Goal: Task Accomplishment & Management: Complete application form

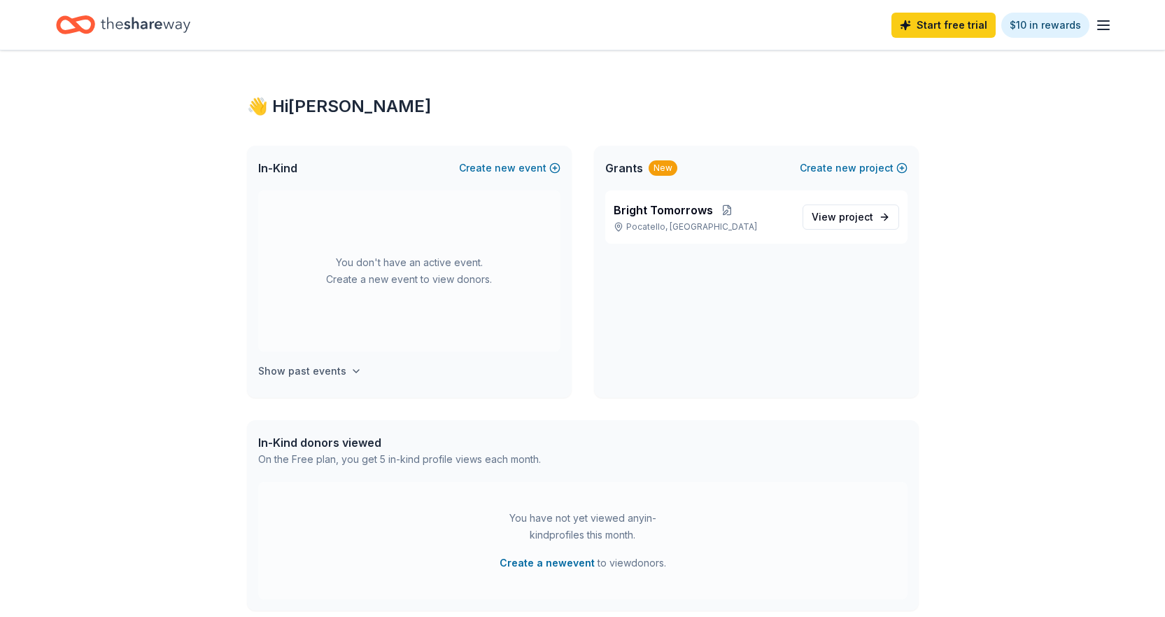
click at [314, 367] on h4 "Show past events" at bounding box center [302, 371] width 88 height 17
click at [500, 166] on span "new" at bounding box center [505, 168] width 21 height 17
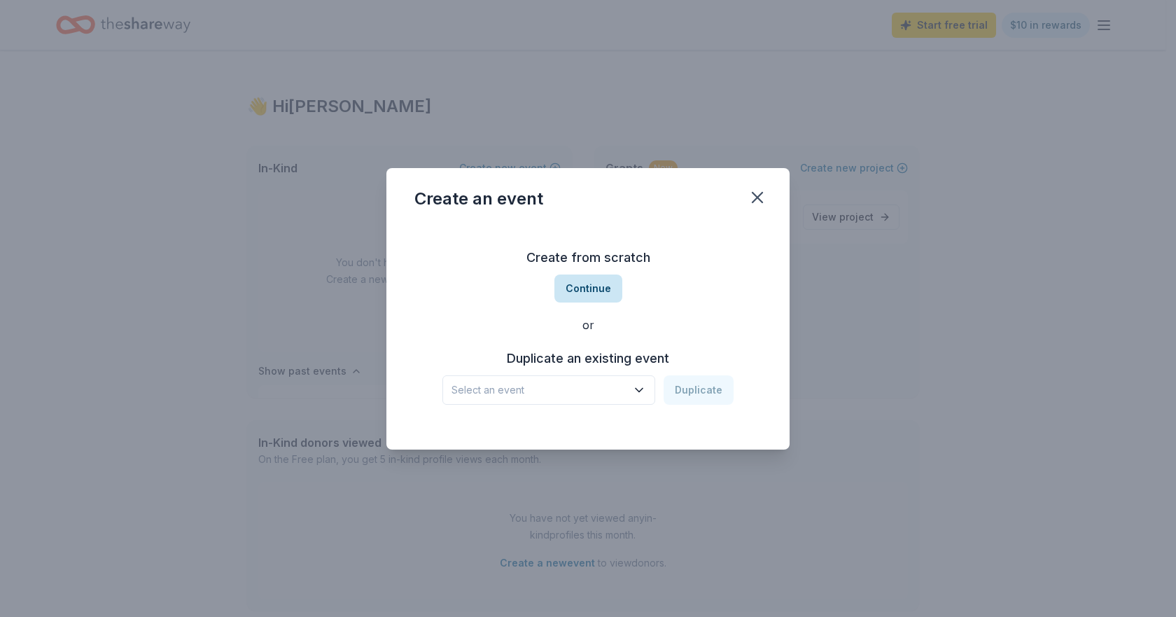
click at [603, 293] on button "Continue" at bounding box center [588, 288] width 68 height 28
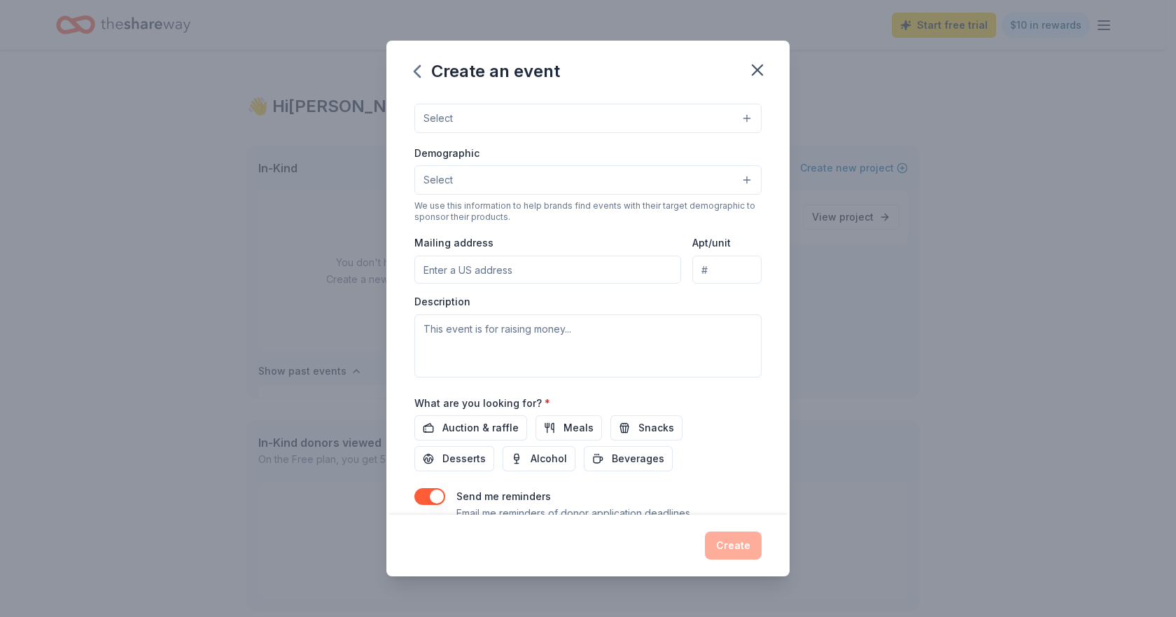
scroll to position [251, 0]
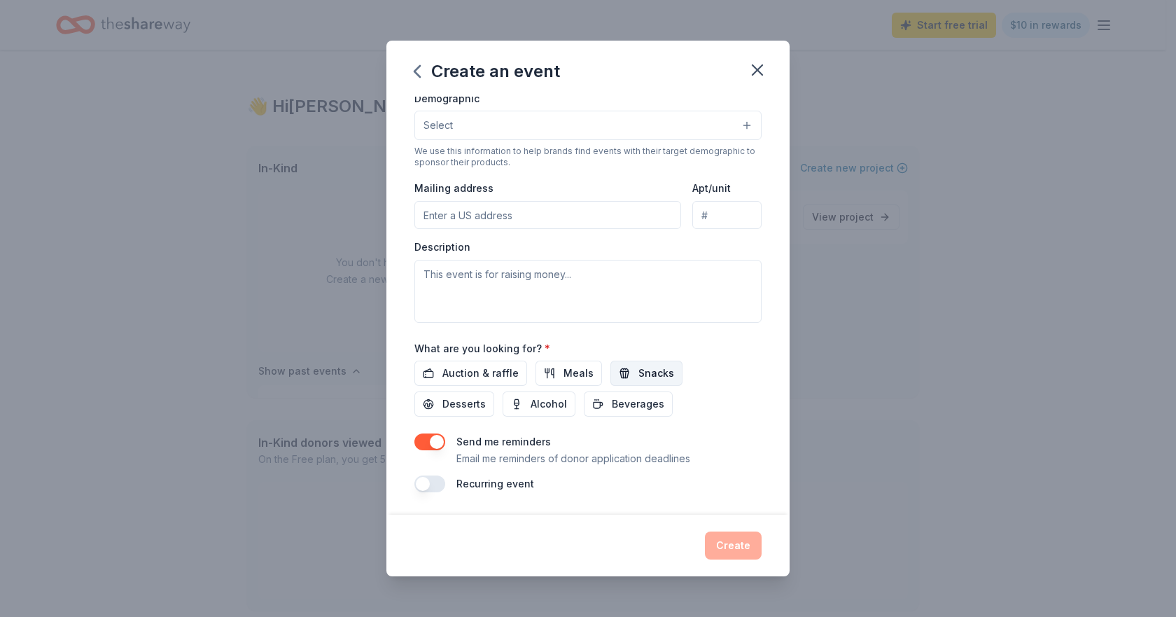
click at [631, 376] on button "Snacks" at bounding box center [646, 372] width 72 height 25
click at [563, 372] on span "Meals" at bounding box center [578, 373] width 30 height 17
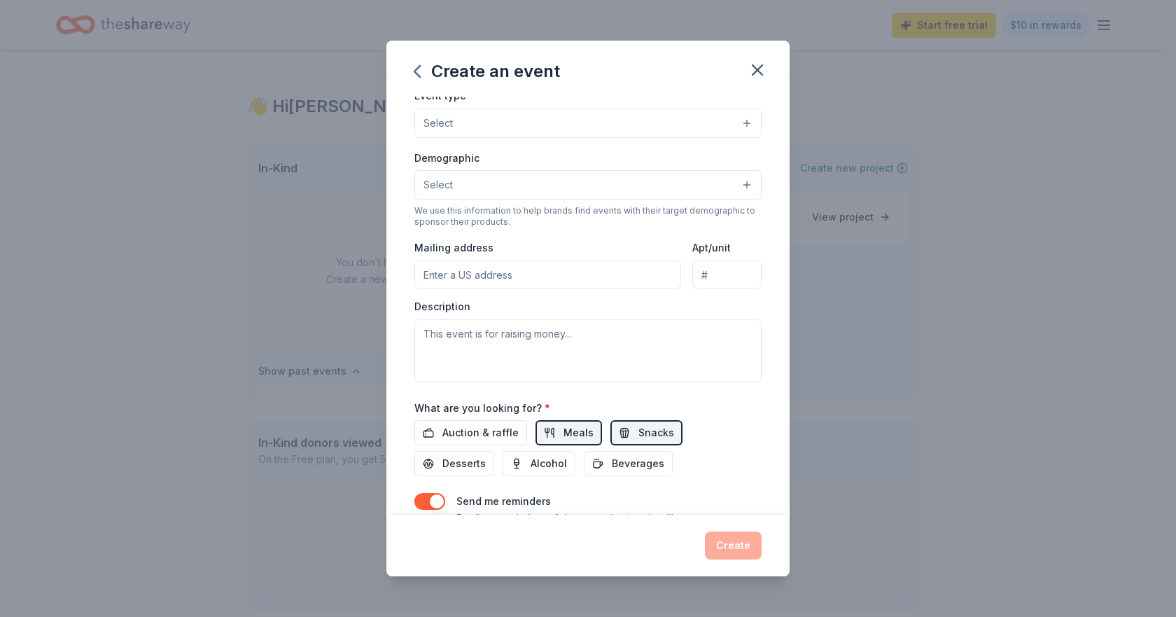
scroll to position [0, 0]
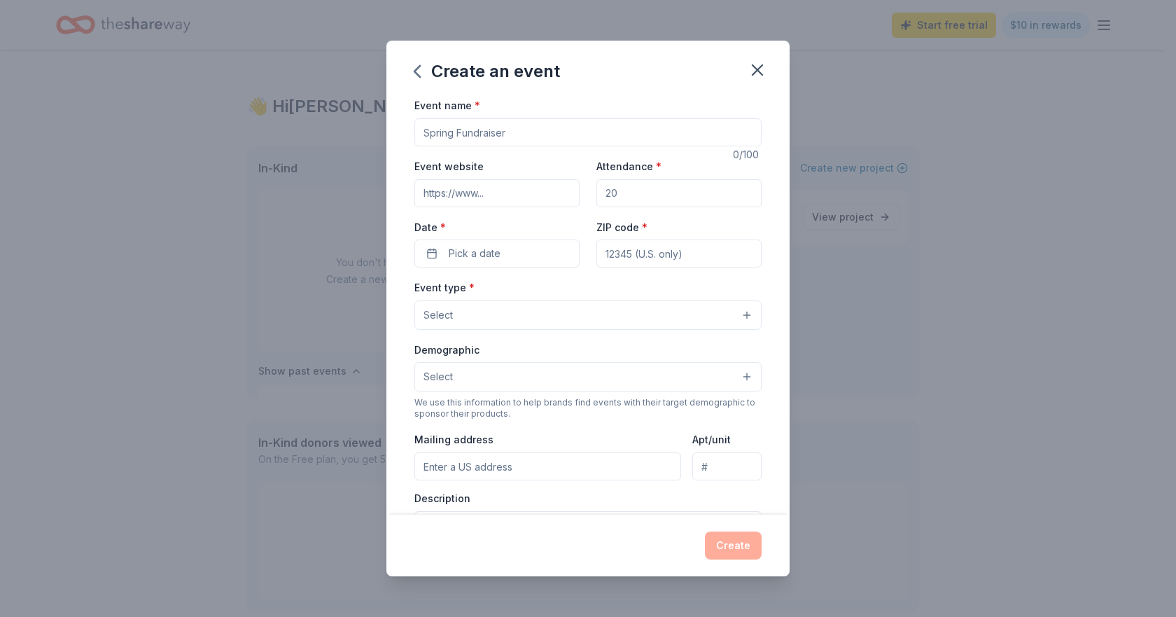
click at [489, 129] on input "Event name *" at bounding box center [587, 132] width 347 height 28
type input "S"
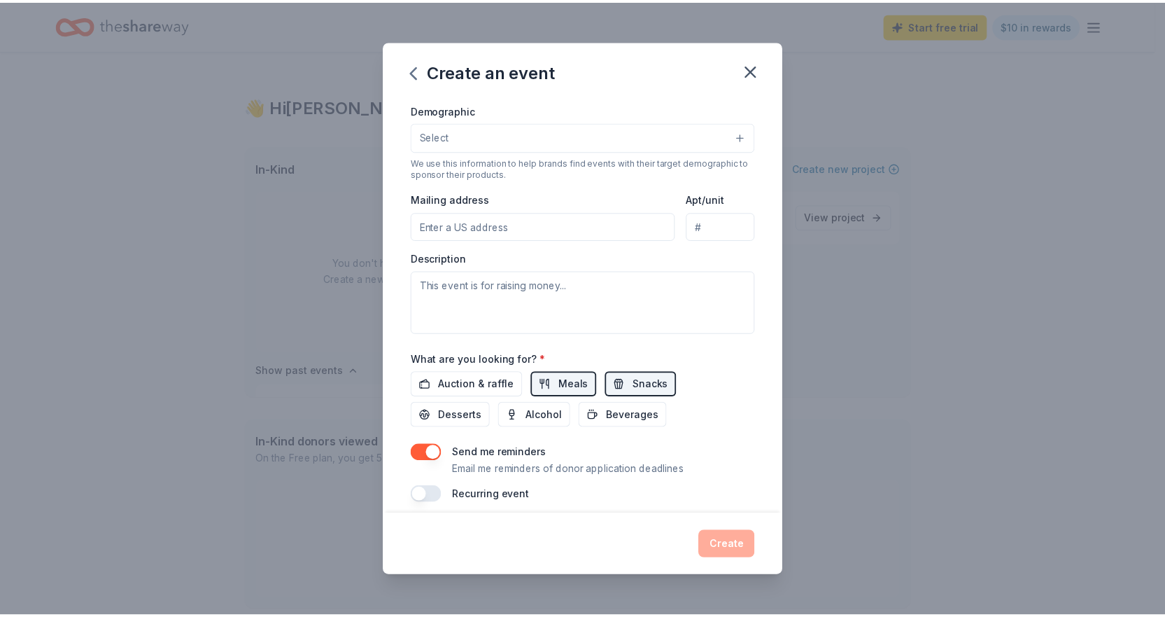
scroll to position [251, 0]
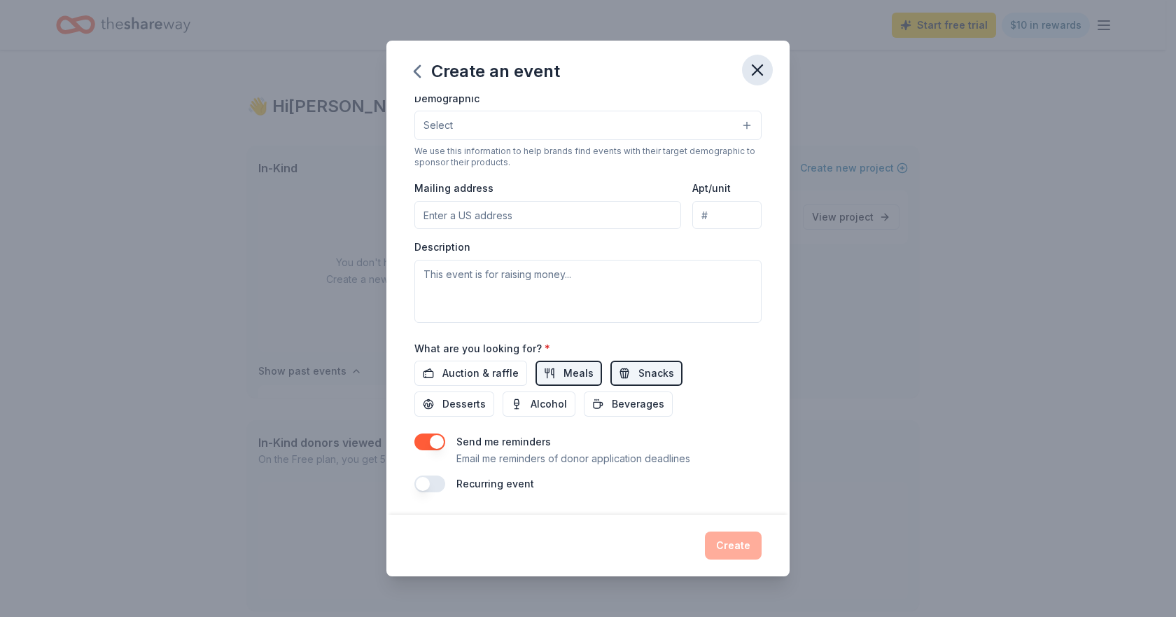
type input "Fall Catch-Up"
drag, startPoint x: 755, startPoint y: 73, endPoint x: 652, endPoint y: 59, distance: 103.8
click at [755, 73] on icon "button" at bounding box center [757, 70] width 10 height 10
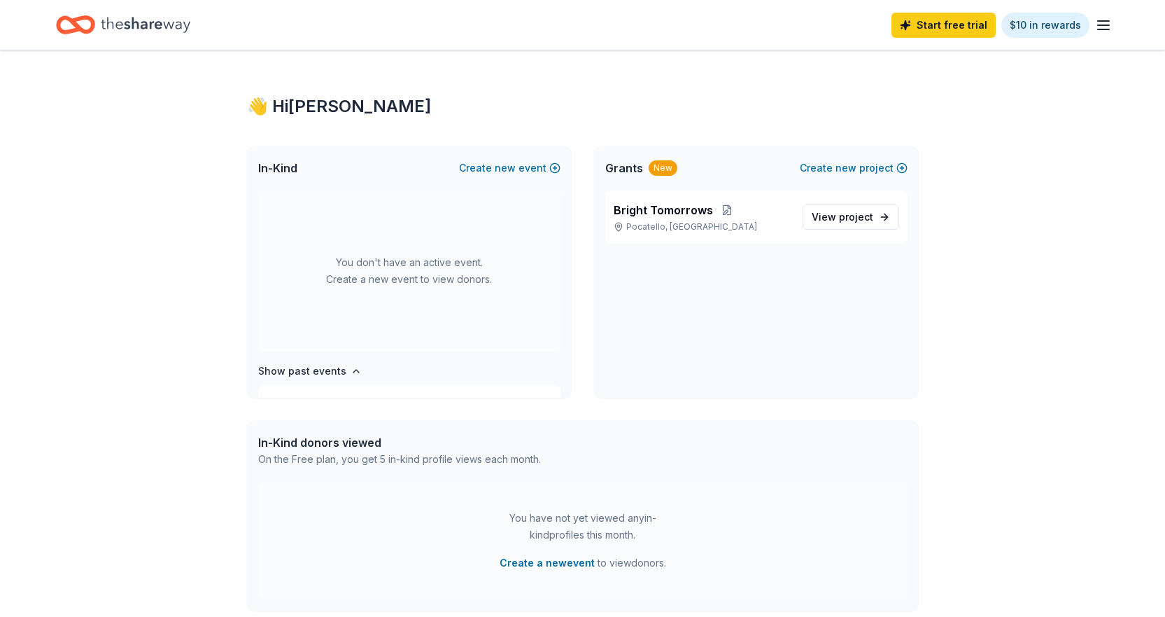
click at [165, 27] on icon "Home" at bounding box center [146, 24] width 90 height 15
click at [843, 214] on span "project" at bounding box center [856, 217] width 34 height 12
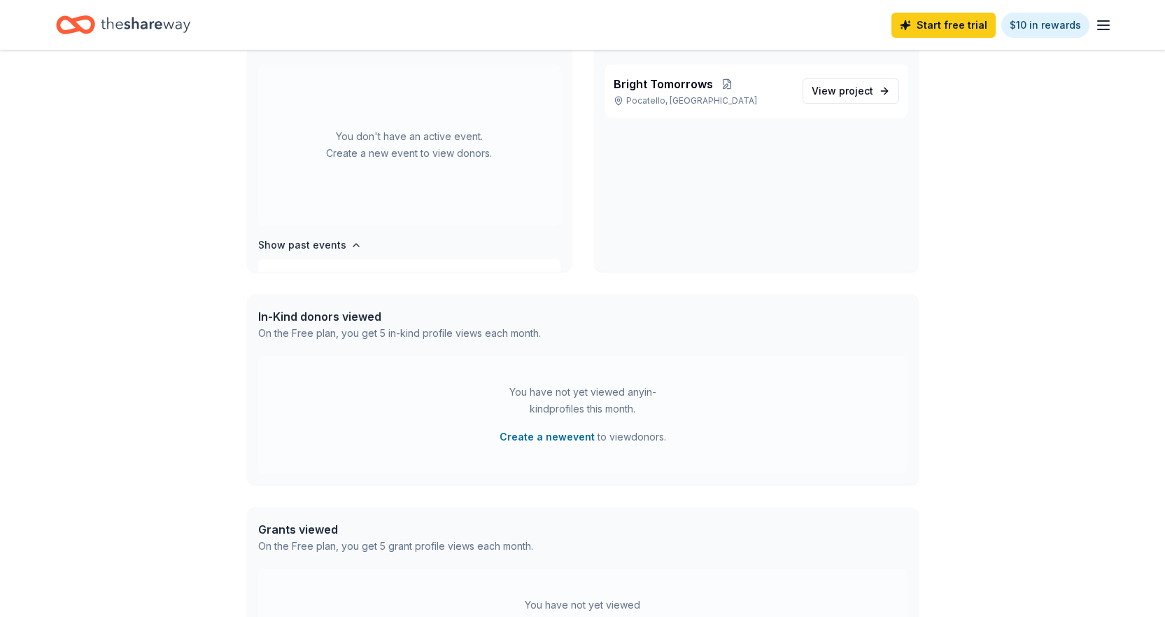
scroll to position [140, 0]
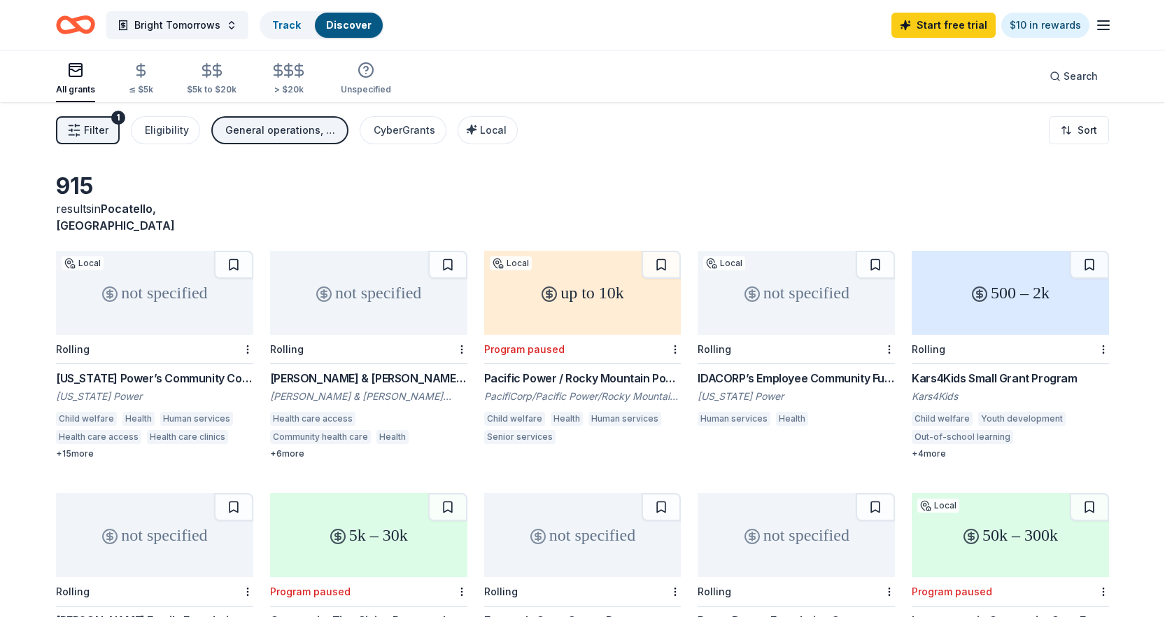
click at [101, 140] on button "Filter 1" at bounding box center [88, 130] width 64 height 28
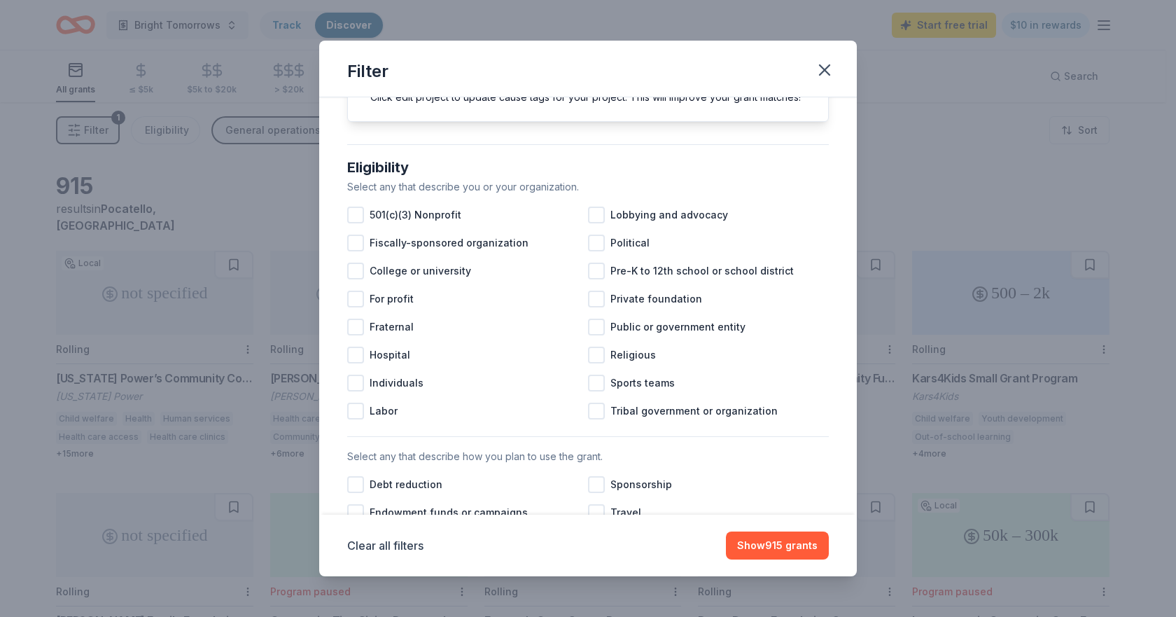
scroll to position [70, 0]
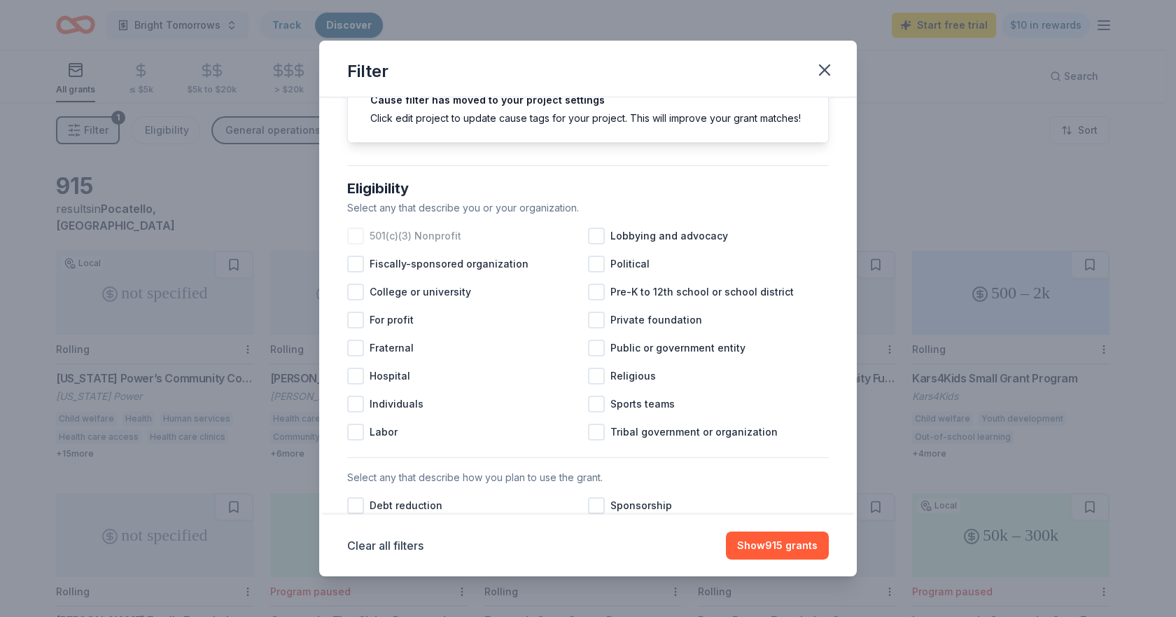
click at [409, 244] on span "501(c)(3) Nonprofit" at bounding box center [416, 235] width 92 height 17
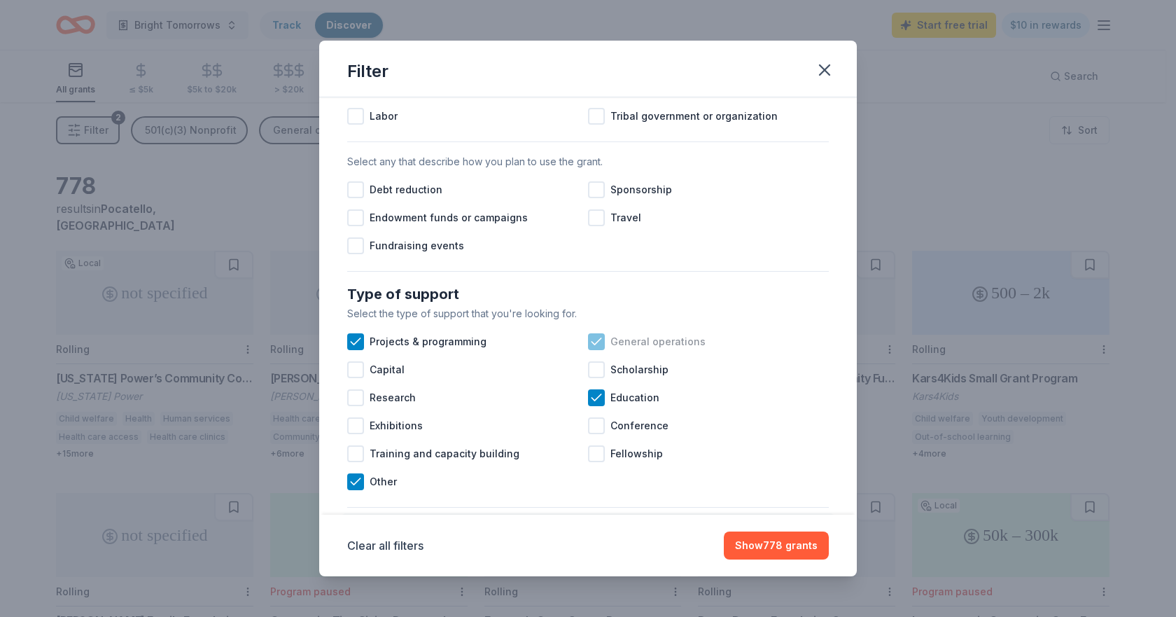
scroll to position [420, 0]
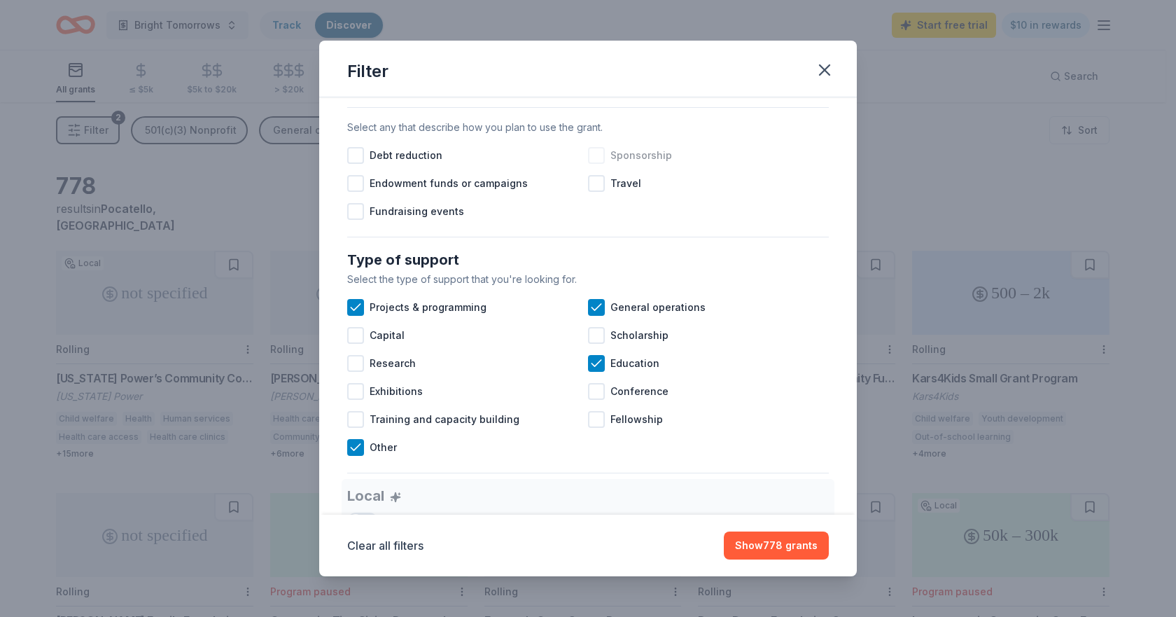
click at [648, 164] on span "Sponsorship" at bounding box center [641, 155] width 62 height 17
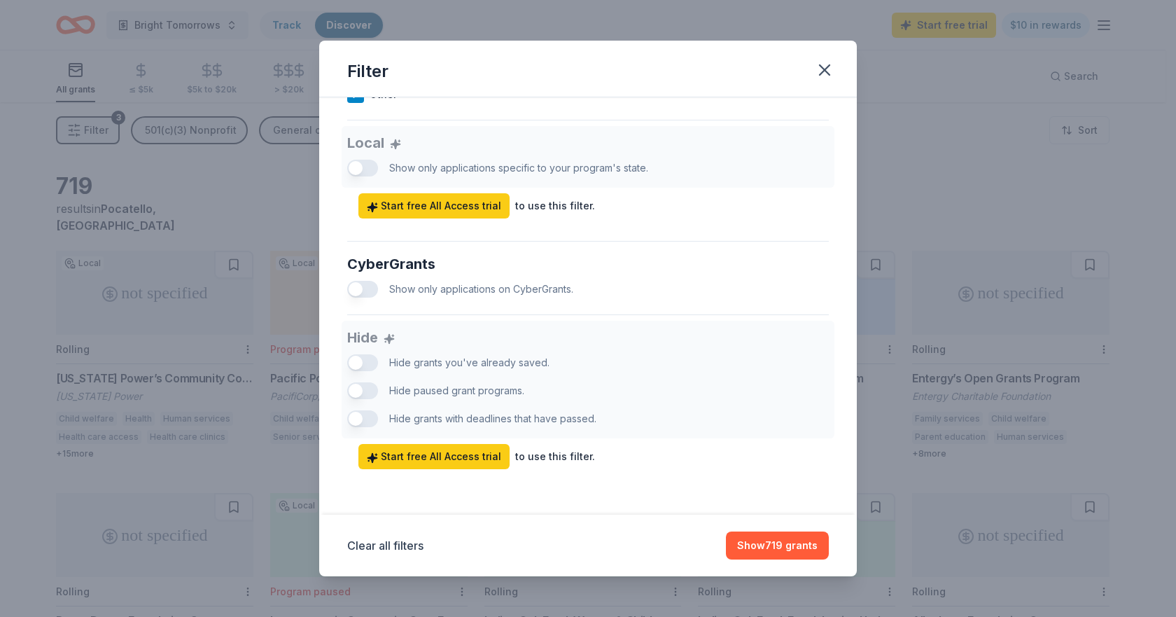
scroll to position [787, 0]
click at [771, 541] on button "Show 719 grants" at bounding box center [777, 545] width 103 height 28
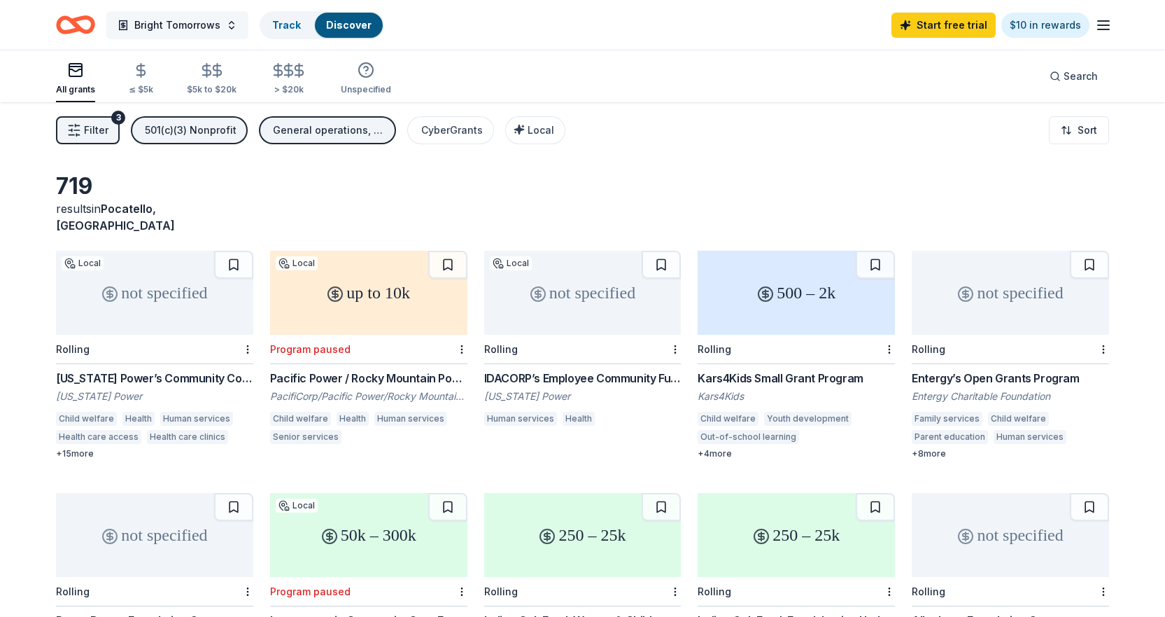
click at [220, 29] on button "Bright Tomorrows" at bounding box center [177, 25] width 142 height 28
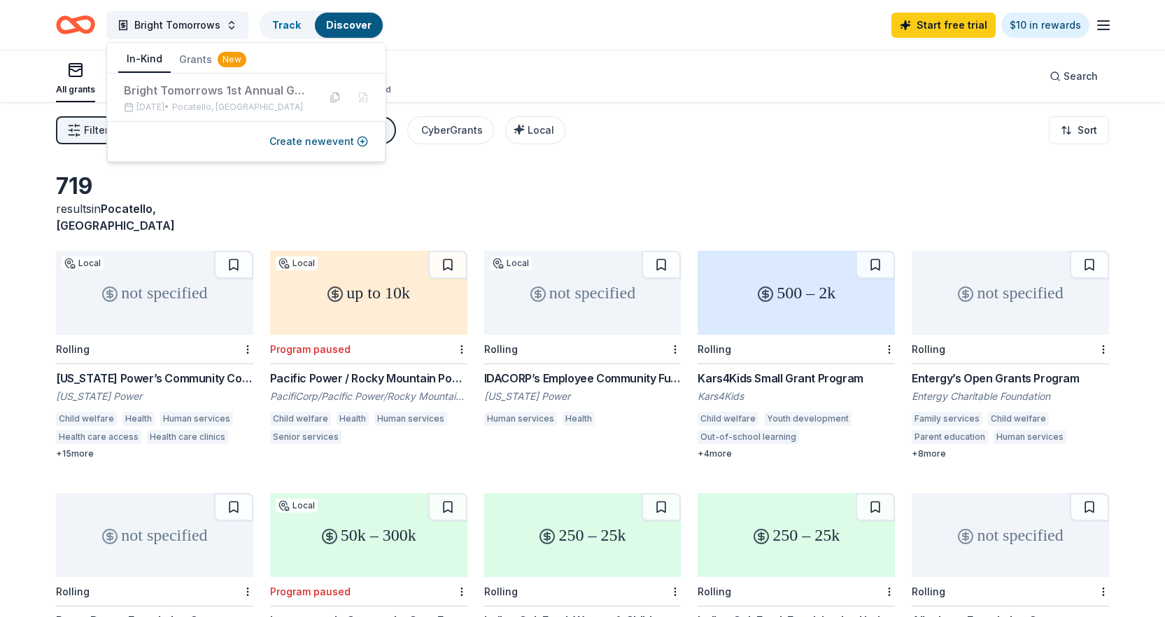
click at [146, 55] on button "In-Kind" at bounding box center [144, 59] width 52 height 27
click at [139, 62] on button "In-Kind" at bounding box center [144, 59] width 52 height 27
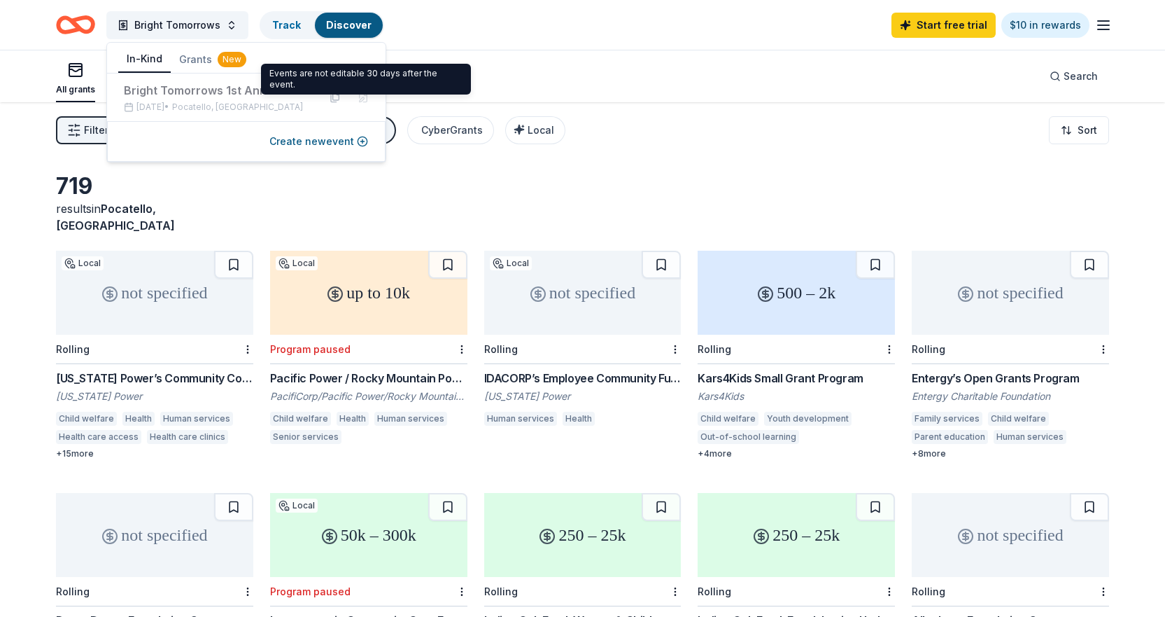
click at [528, 94] on div "All grants ≤ $5k $5k to $20k > $20k Unspecified Search" at bounding box center [582, 76] width 1053 height 52
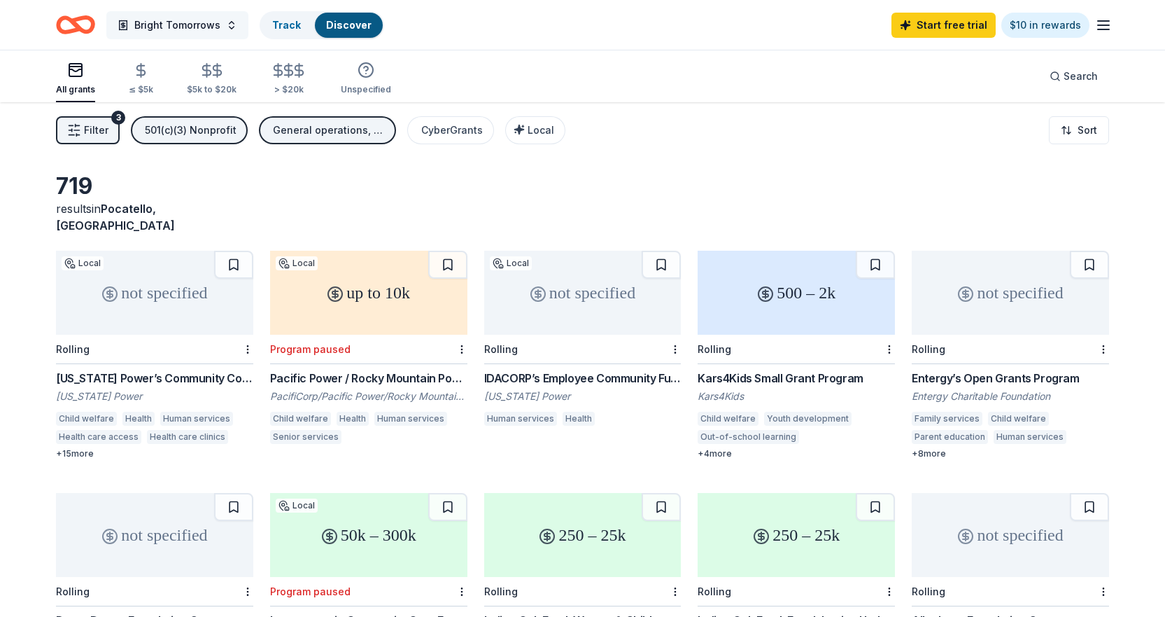
drag, startPoint x: 188, startPoint y: 42, endPoint x: 181, endPoint y: 29, distance: 14.4
click at [188, 41] on div "Bright Tomorrows Track Discover Start free trial $10 in rewards" at bounding box center [582, 25] width 1165 height 50
click at [180, 28] on span "Bright Tomorrows" at bounding box center [177, 25] width 86 height 17
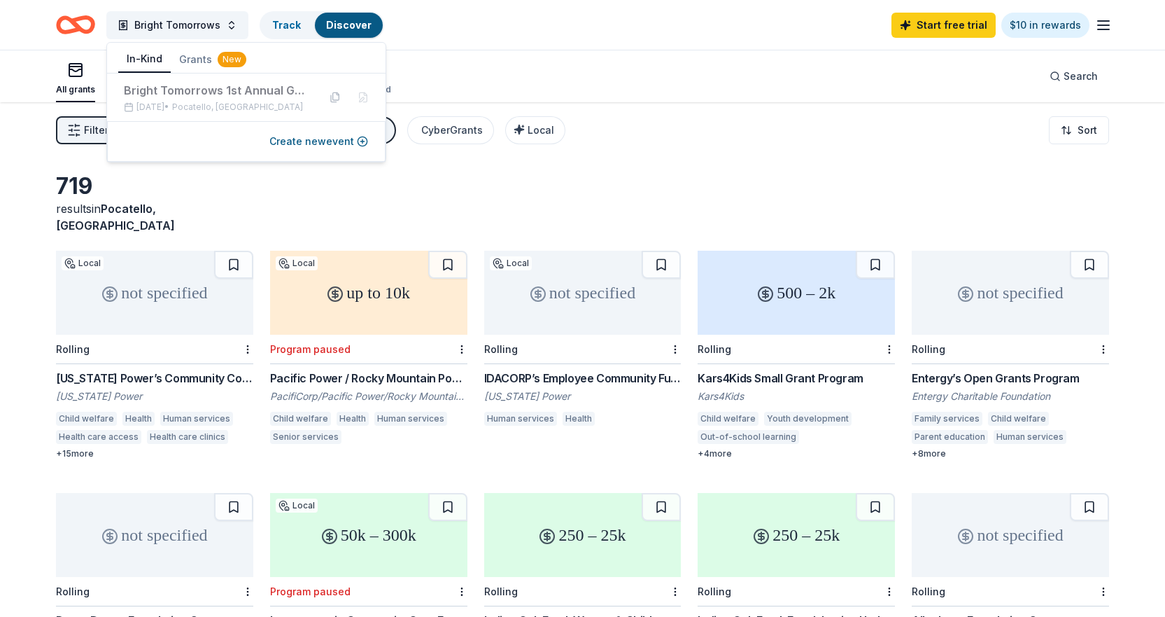
click at [141, 55] on button "In-Kind" at bounding box center [144, 59] width 52 height 27
click at [304, 141] on button "Create new event" at bounding box center [318, 141] width 99 height 17
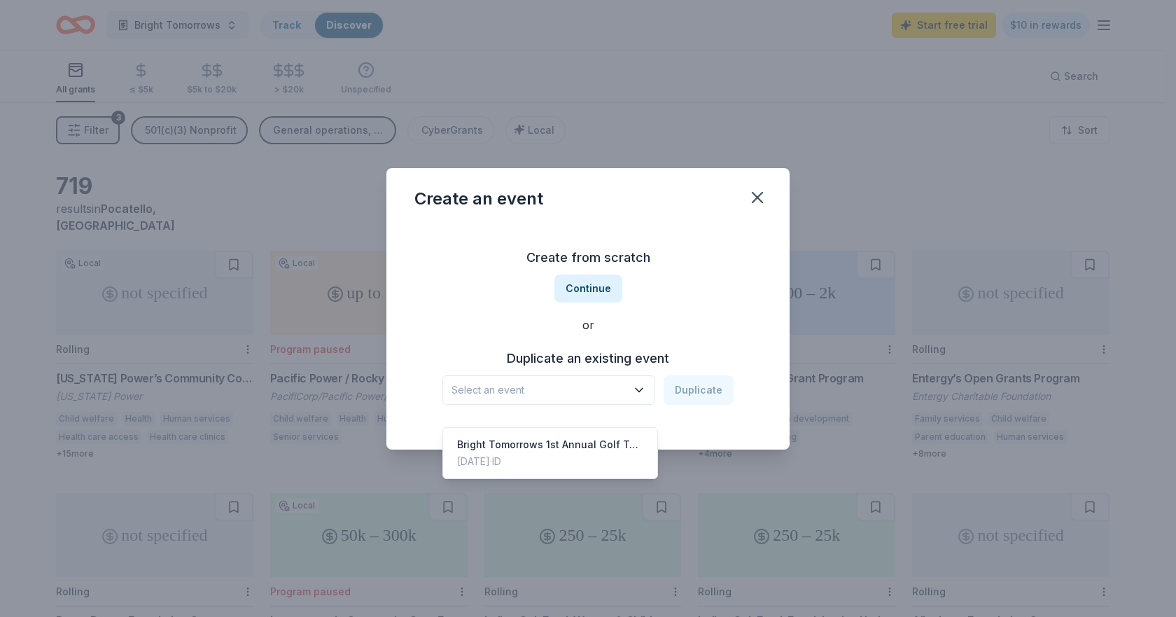
click at [592, 395] on span "Select an event" at bounding box center [538, 389] width 175 height 17
drag, startPoint x: 592, startPoint y: 393, endPoint x: 601, endPoint y: 319, distance: 74.7
click at [593, 389] on span "Select an event" at bounding box center [538, 389] width 175 height 17
click at [589, 272] on div "Create from scratch Continue or Duplicate an existing event Select an event Dup…" at bounding box center [587, 325] width 347 height 203
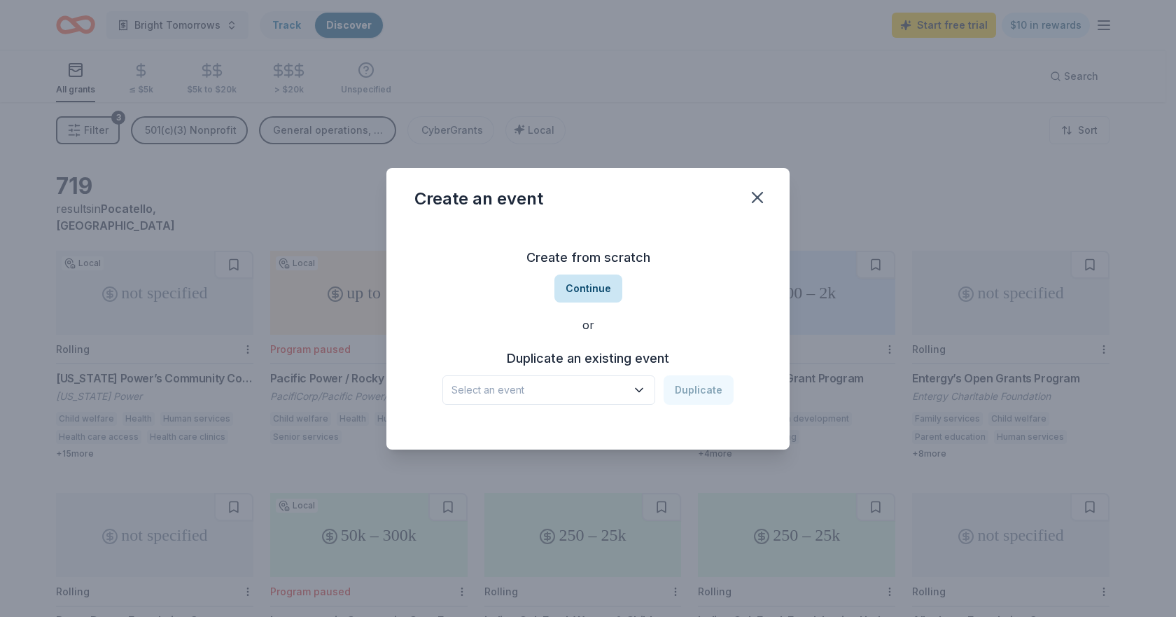
click at [587, 288] on button "Continue" at bounding box center [588, 288] width 68 height 28
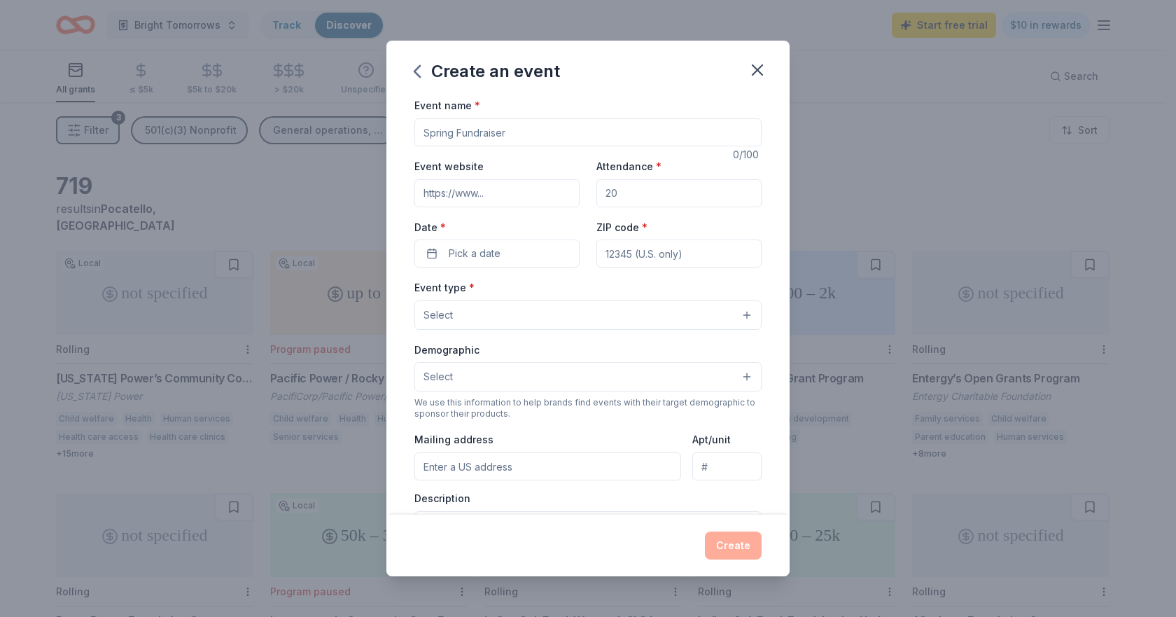
click at [481, 138] on input "Event name *" at bounding box center [587, 132] width 347 height 28
type input "Fall Catch-Up"
click at [603, 192] on input "Attendance *" at bounding box center [678, 193] width 165 height 28
click at [497, 253] on span "Pick a date" at bounding box center [475, 253] width 52 height 17
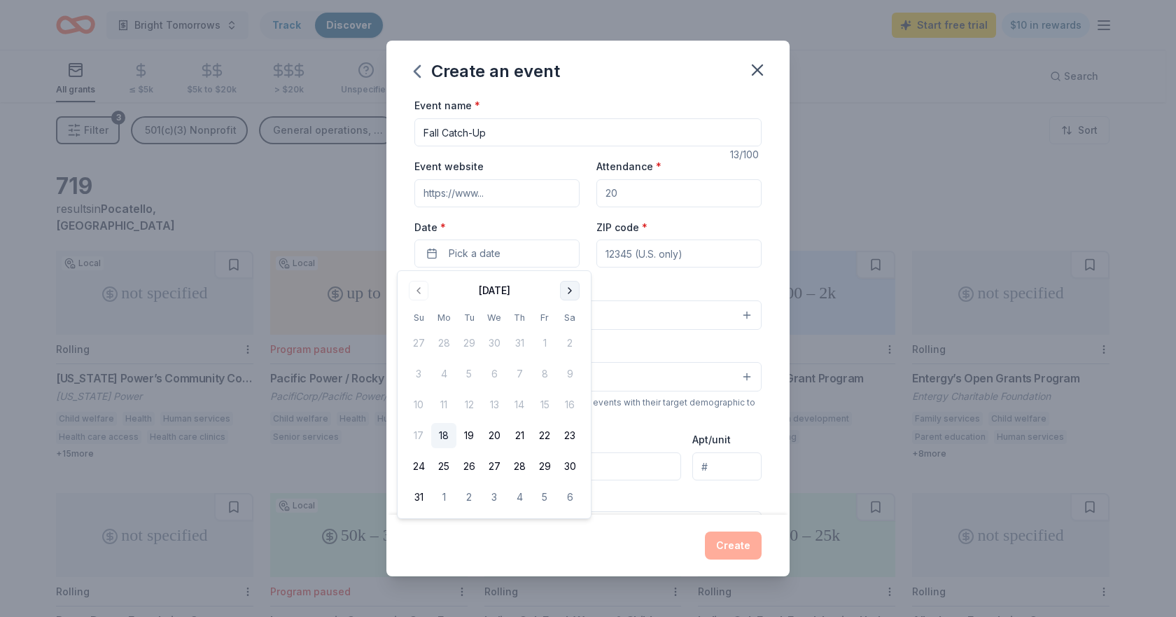
click at [573, 295] on button "Go to next month" at bounding box center [570, 291] width 20 height 20
click at [444, 468] on button "24" at bounding box center [443, 466] width 25 height 25
click at [604, 252] on input "ZIP code *" at bounding box center [678, 253] width 165 height 28
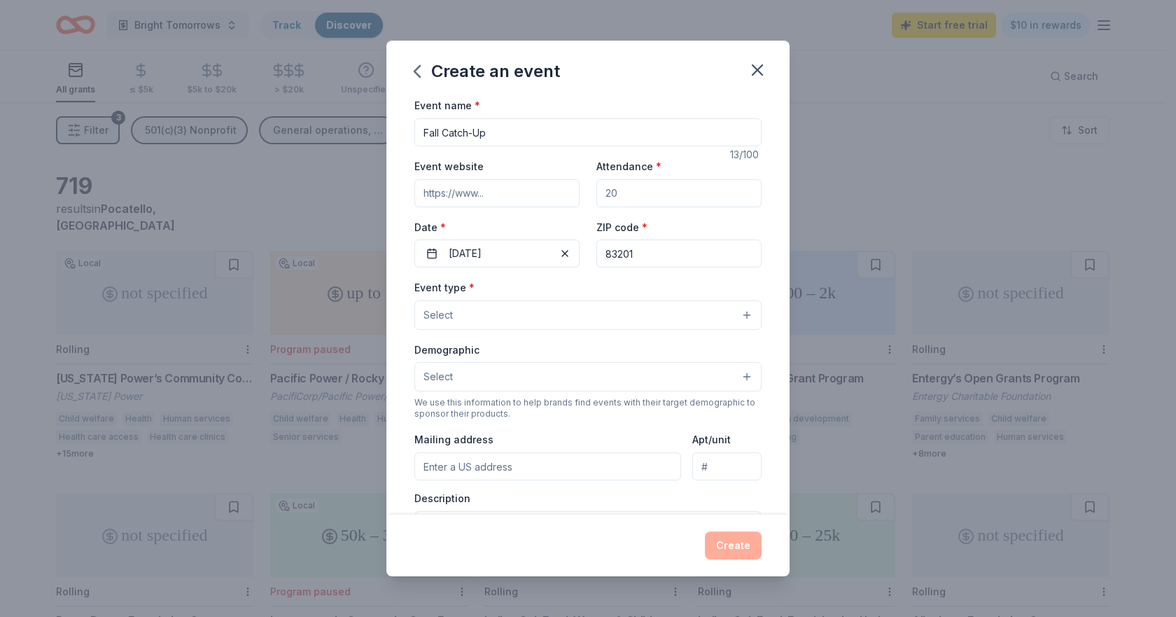
type input "83201"
click at [448, 307] on span "Select" at bounding box center [437, 315] width 29 height 17
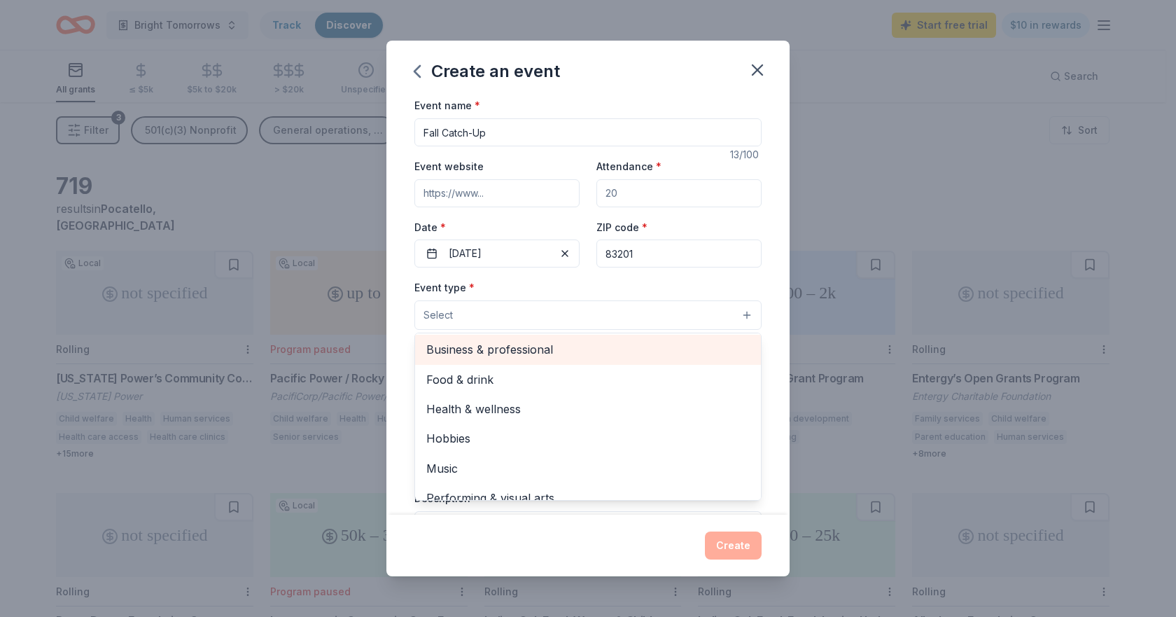
scroll to position [47, 0]
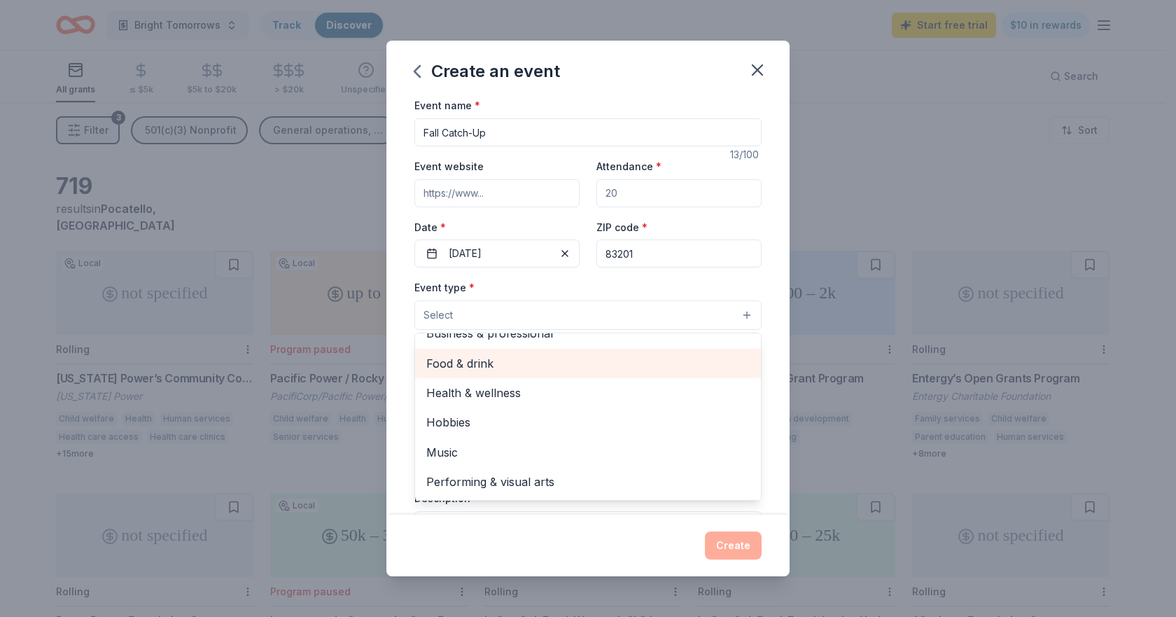
click at [572, 365] on span "Food & drink" at bounding box center [587, 363] width 323 height 18
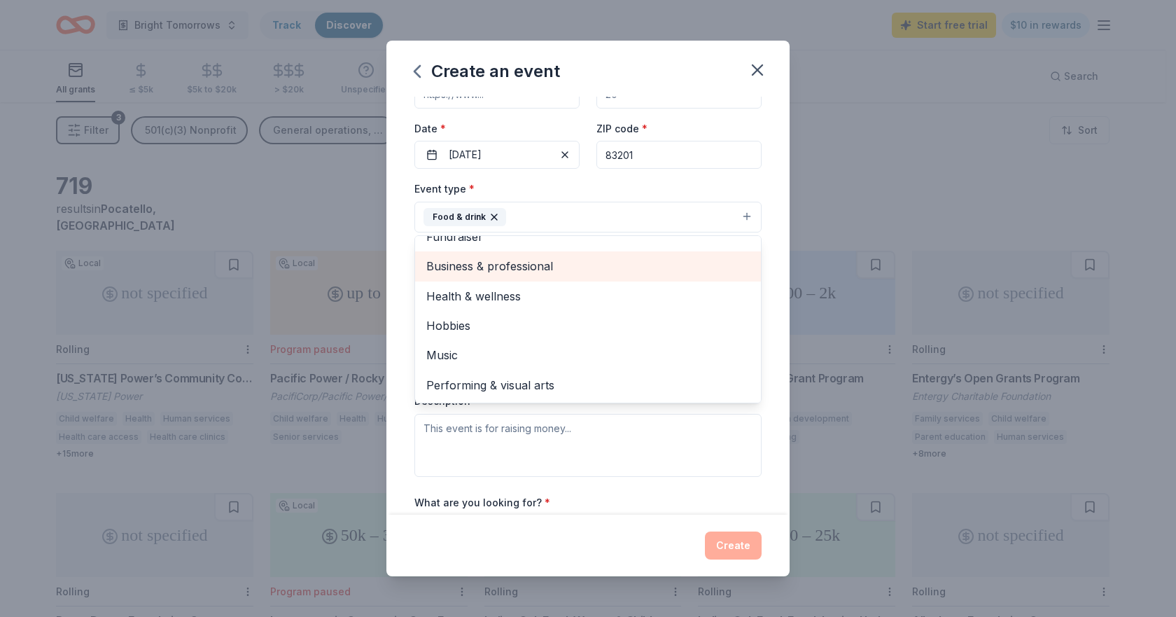
scroll to position [140, 0]
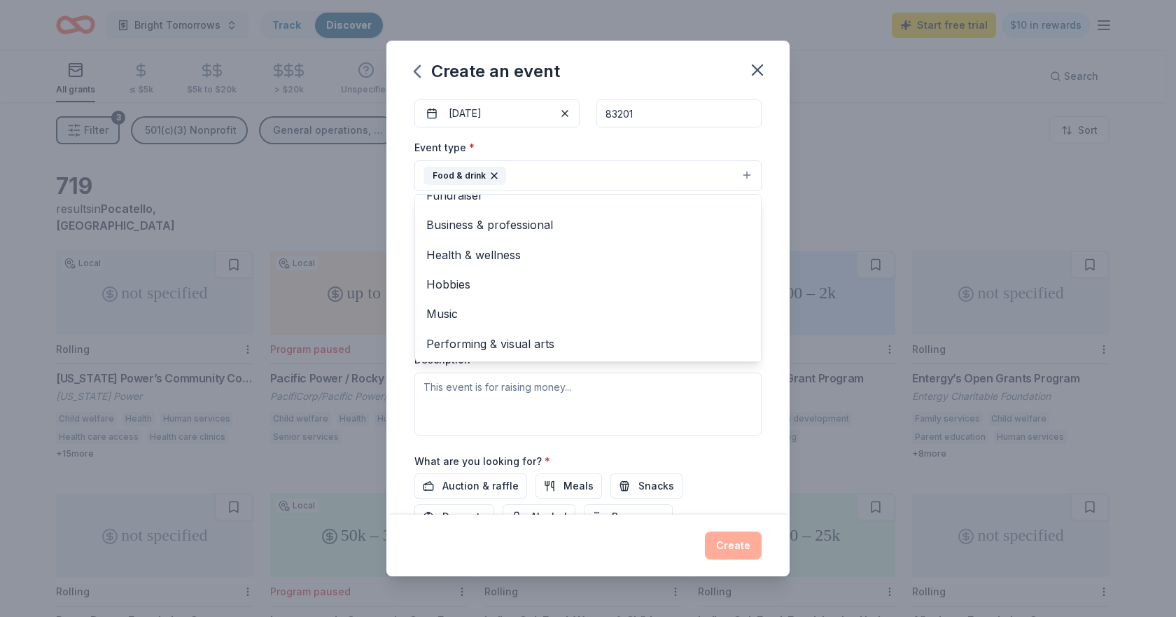
click at [402, 365] on div "Event name * Fall Catch-Up 13 /100 Event website Attendance * Date * [DATE] ZIP…" at bounding box center [587, 305] width 403 height 417
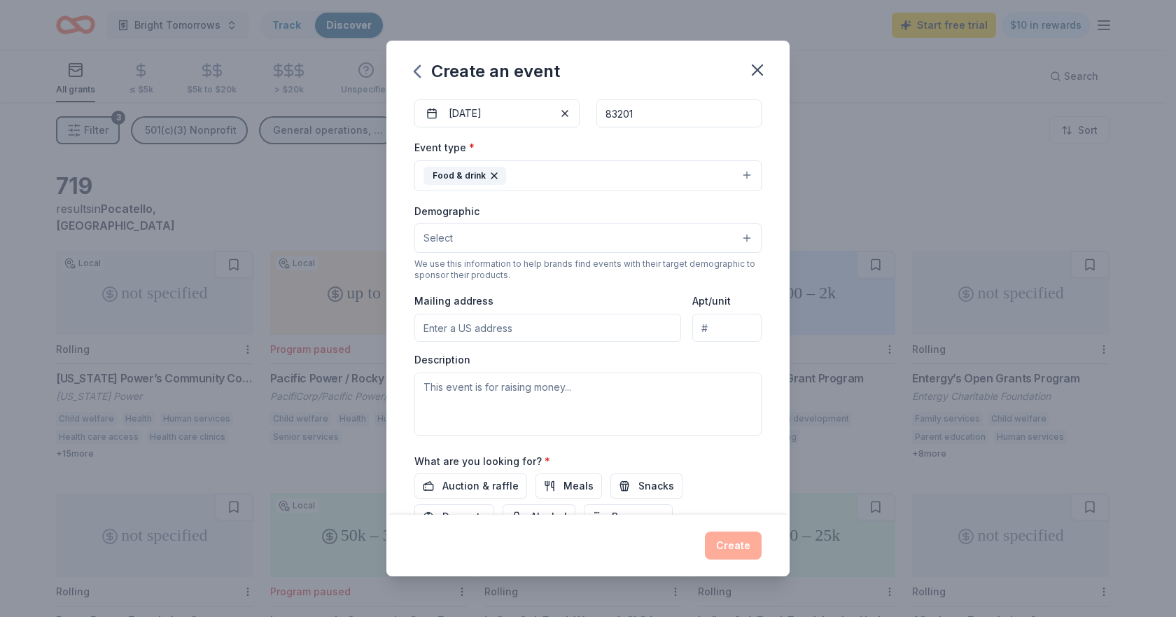
click at [442, 244] on span "Select" at bounding box center [437, 238] width 29 height 17
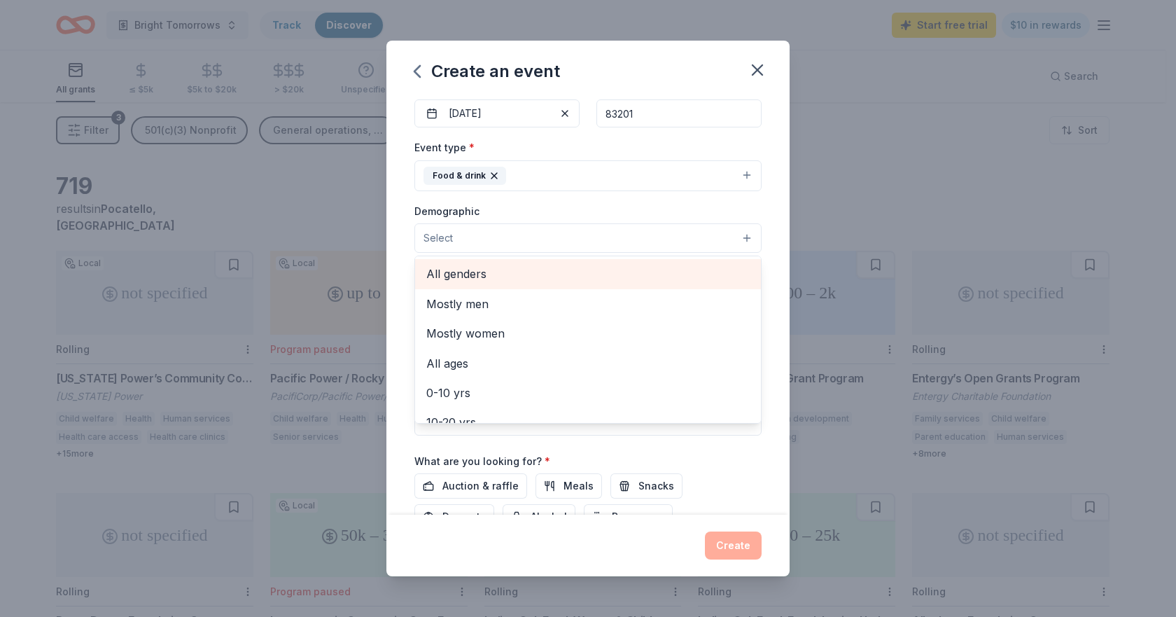
click at [463, 274] on span "All genders" at bounding box center [587, 274] width 323 height 18
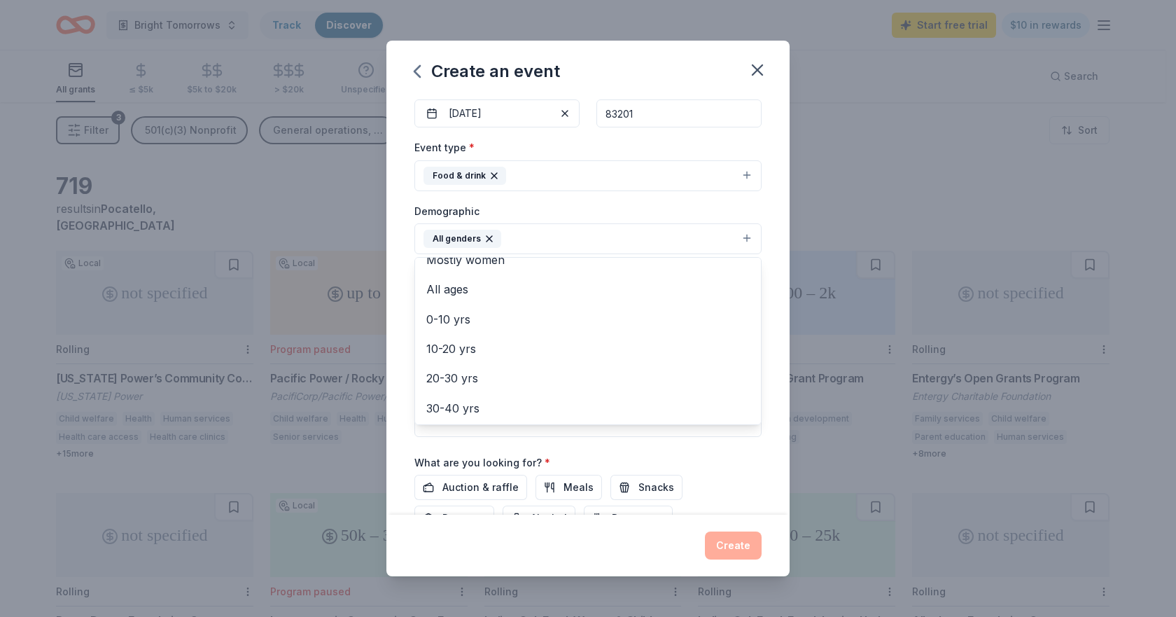
scroll to position [70, 0]
click at [398, 269] on div "Event name * Fall Catch-Up 13 /100 Event website Attendance * Date * [DATE] ZIP…" at bounding box center [587, 305] width 403 height 417
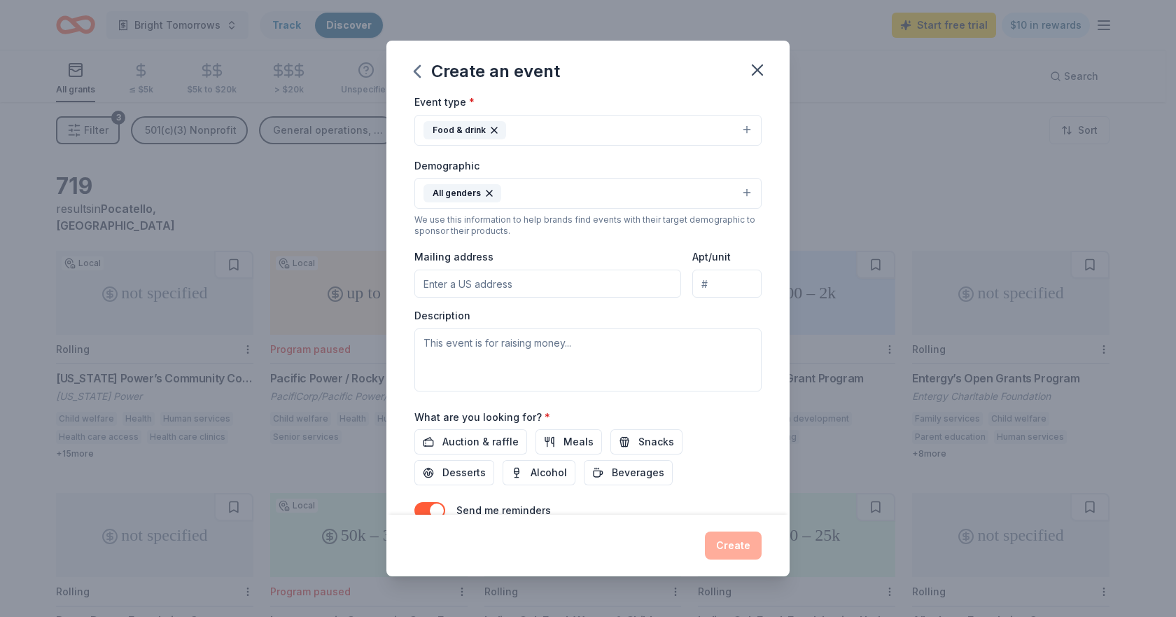
scroll to position [210, 0]
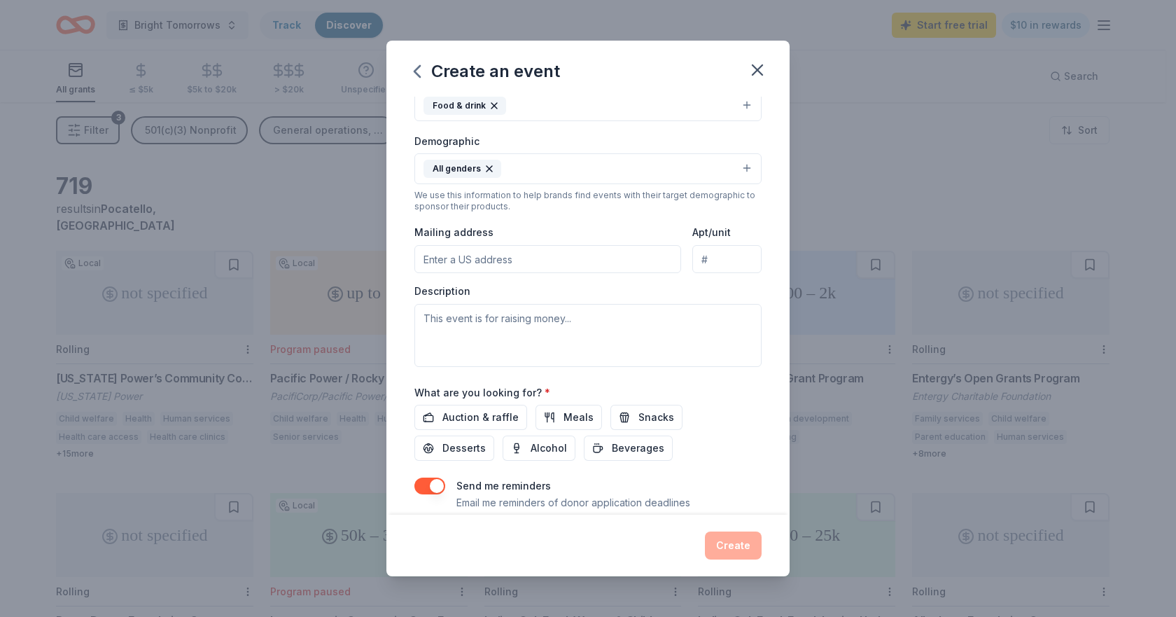
click at [440, 267] on input "Mailing address" at bounding box center [547, 259] width 267 height 28
type input "[STREET_ADDRESS][US_STATE]"
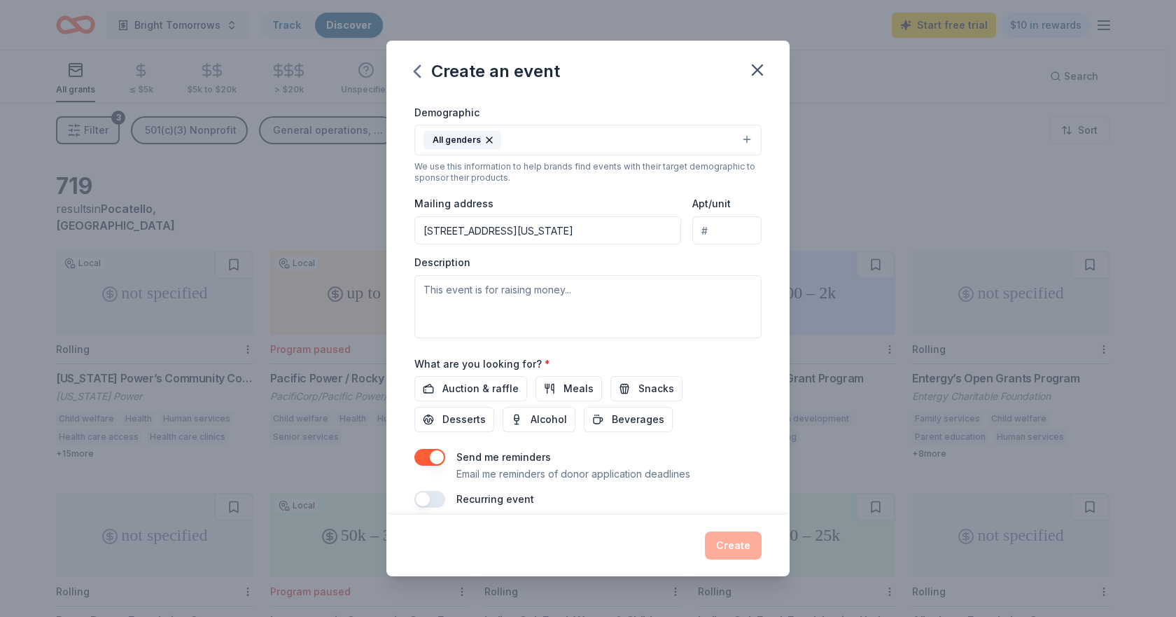
scroll to position [254, 0]
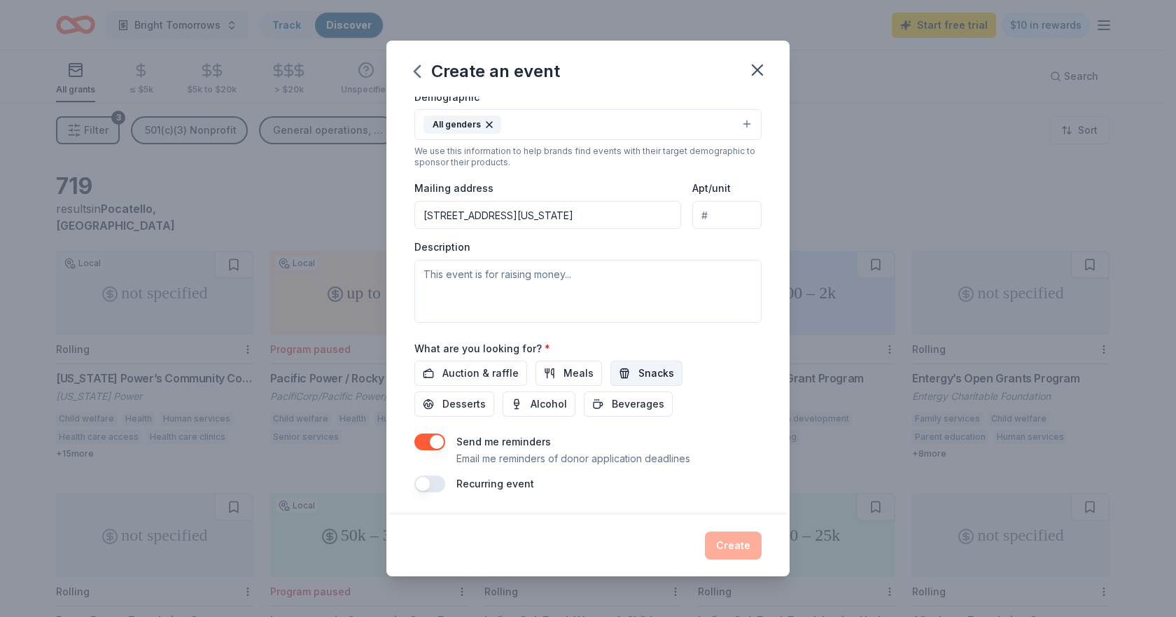
drag, startPoint x: 566, startPoint y: 366, endPoint x: 608, endPoint y: 371, distance: 41.6
click at [570, 366] on span "Meals" at bounding box center [578, 373] width 30 height 17
click at [641, 374] on span "Snacks" at bounding box center [656, 373] width 36 height 17
drag, startPoint x: 624, startPoint y: 398, endPoint x: 552, endPoint y: 402, distance: 72.9
click at [624, 397] on span "Beverages" at bounding box center [638, 403] width 52 height 17
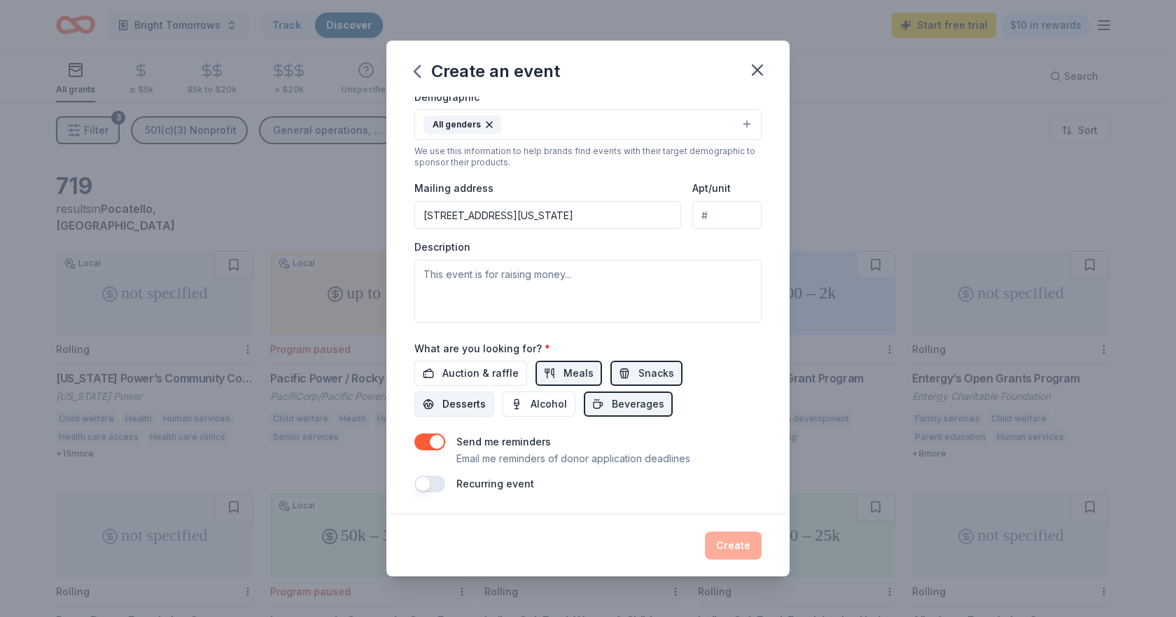
click at [477, 402] on span "Desserts" at bounding box center [463, 403] width 43 height 17
click at [731, 541] on div "Create" at bounding box center [587, 545] width 347 height 28
click at [538, 288] on textarea at bounding box center [587, 291] width 347 height 63
type textarea "sa"
click at [715, 356] on div "What are you looking for? * Auction & raffle Meals Snacks Desserts Alcohol Beve…" at bounding box center [587, 378] width 347 height 78
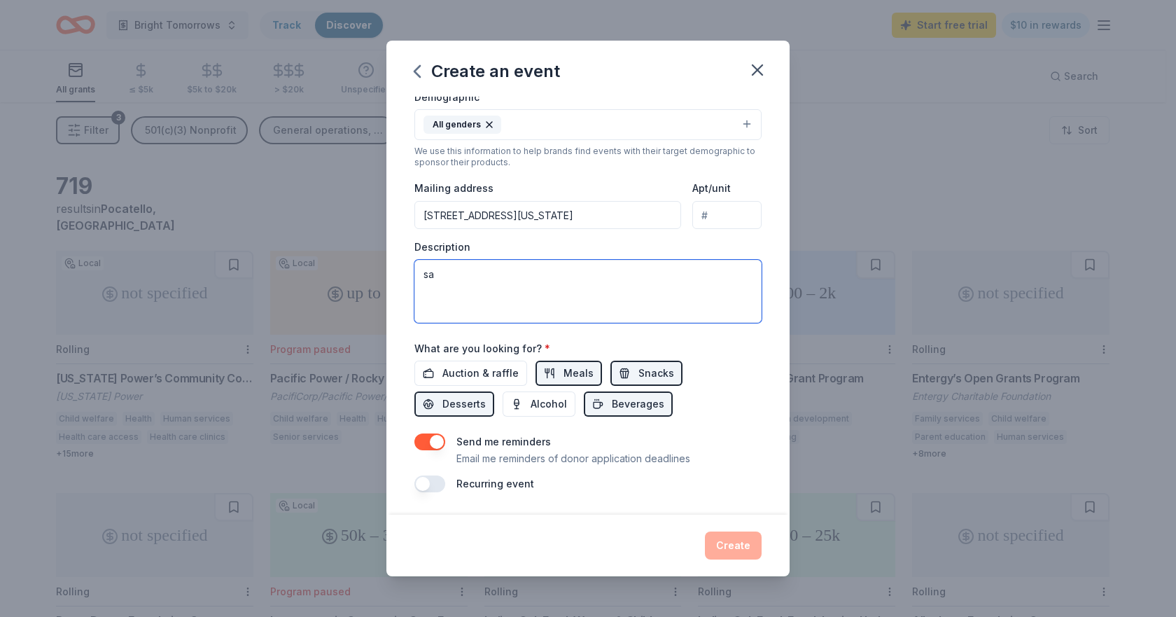
drag, startPoint x: 517, startPoint y: 272, endPoint x: 388, endPoint y: 247, distance: 131.2
click at [388, 247] on div "Event name * Fall Catch-Up 13 /100 Event website Attendance * Date * [DATE] ZIP…" at bounding box center [587, 305] width 403 height 417
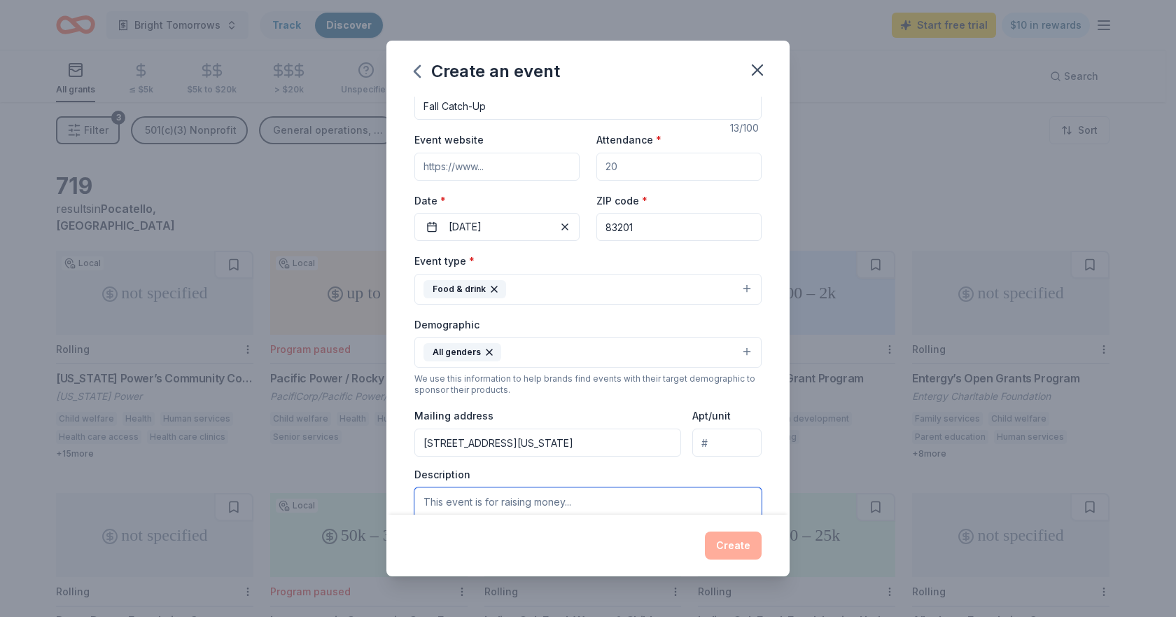
scroll to position [0, 0]
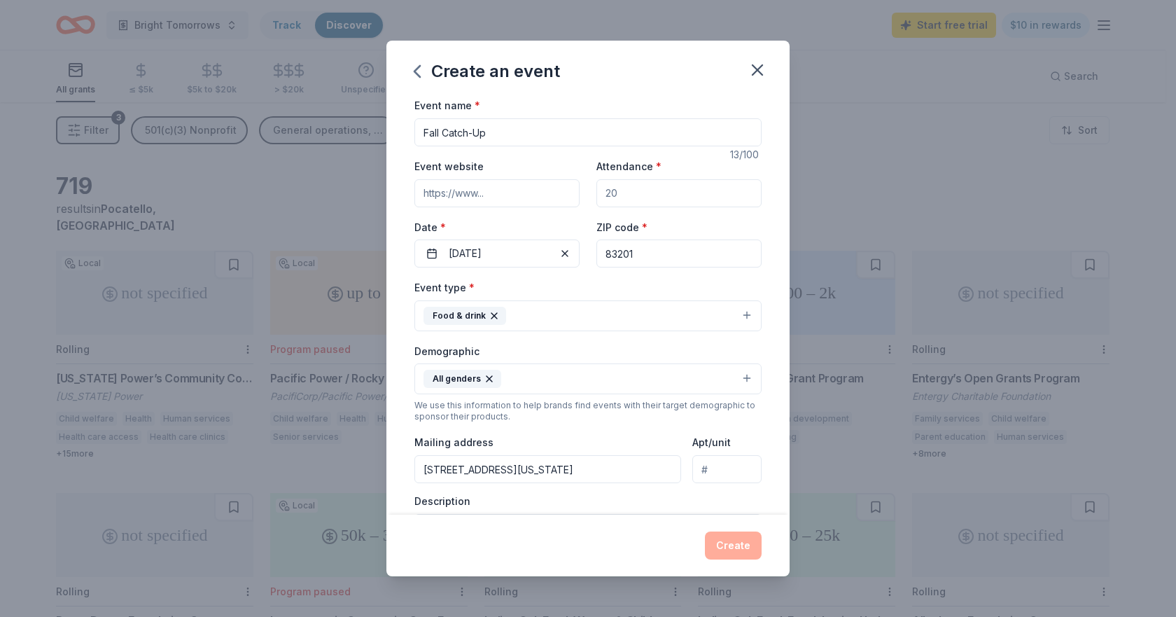
click at [739, 545] on div "Create" at bounding box center [587, 545] width 347 height 28
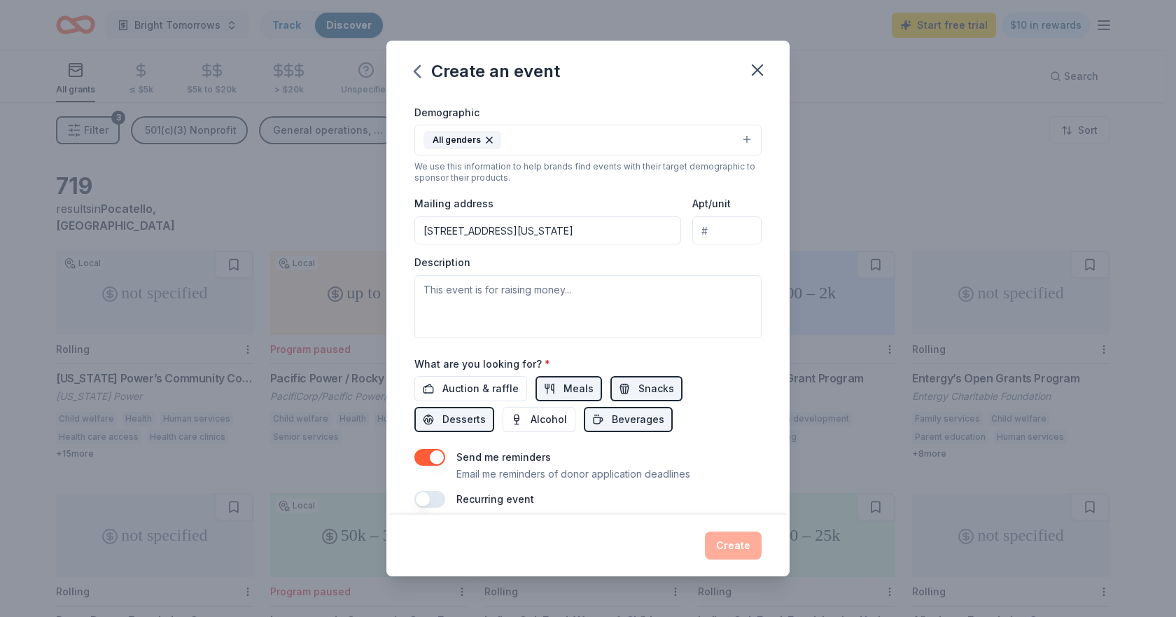
scroll to position [254, 0]
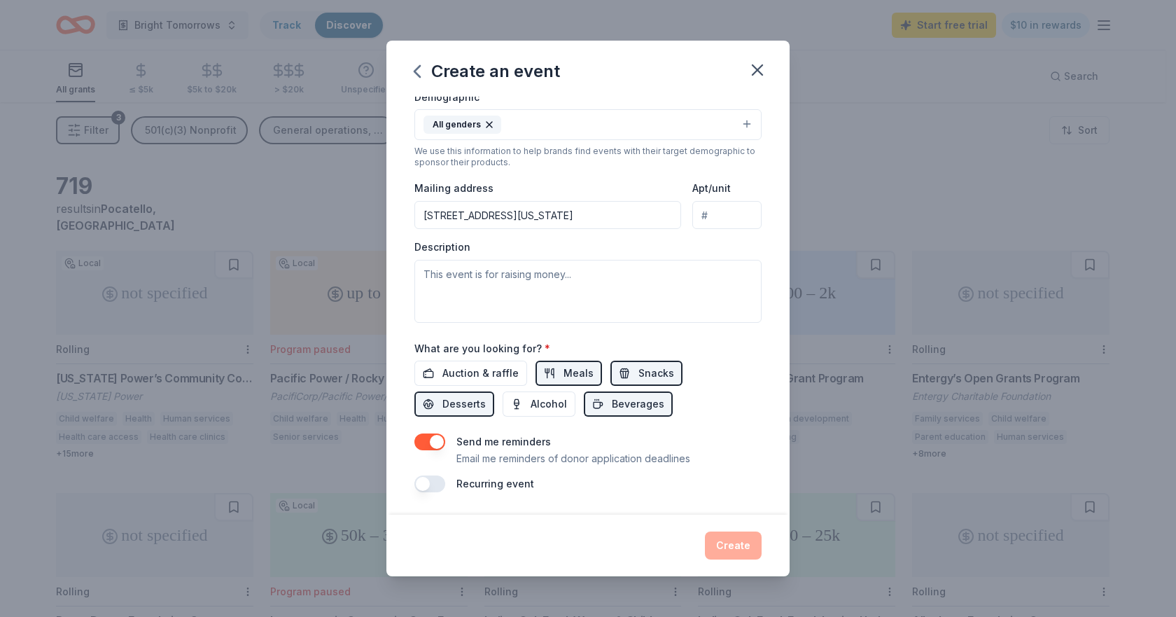
click at [433, 483] on button "button" at bounding box center [429, 483] width 31 height 17
click at [435, 444] on button "button" at bounding box center [429, 441] width 31 height 17
click at [553, 405] on span "Alcohol" at bounding box center [549, 403] width 36 height 17
click at [508, 386] on div "Auction & raffle Meals Snacks Desserts Alcohol Beverages" at bounding box center [587, 388] width 347 height 56
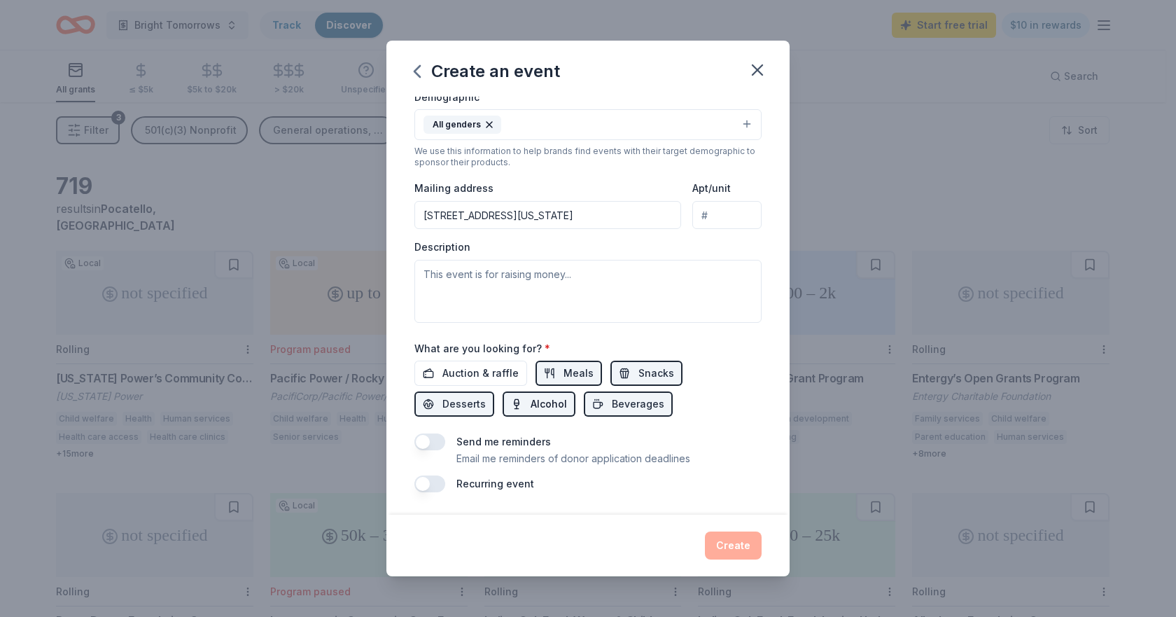
click at [527, 407] on button "Alcohol" at bounding box center [539, 403] width 73 height 25
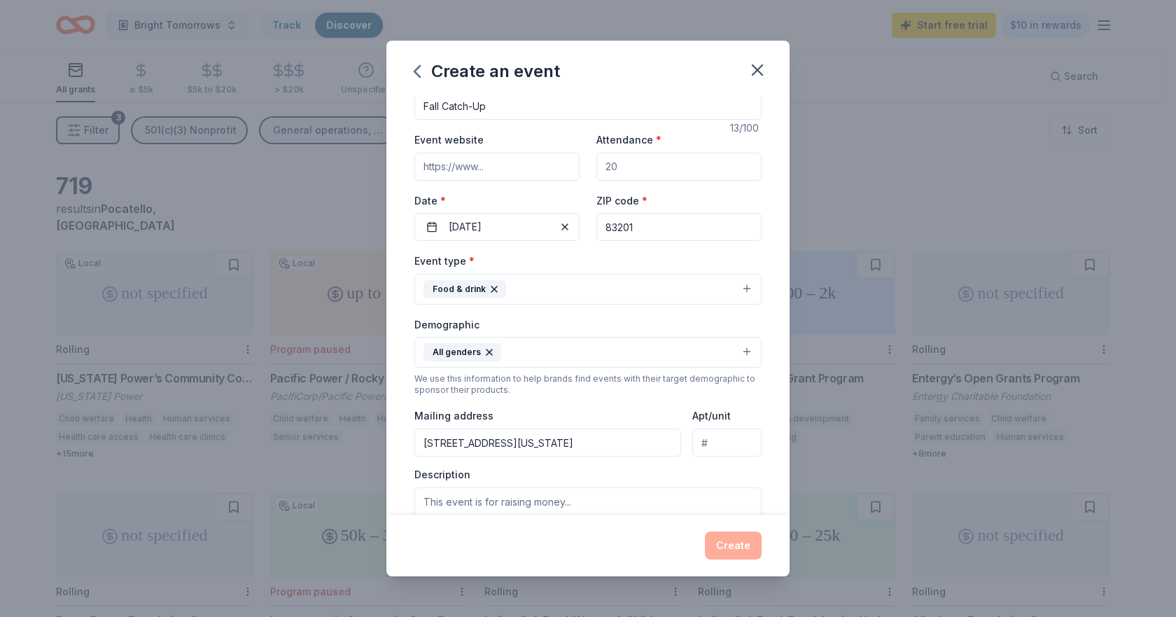
scroll to position [0, 0]
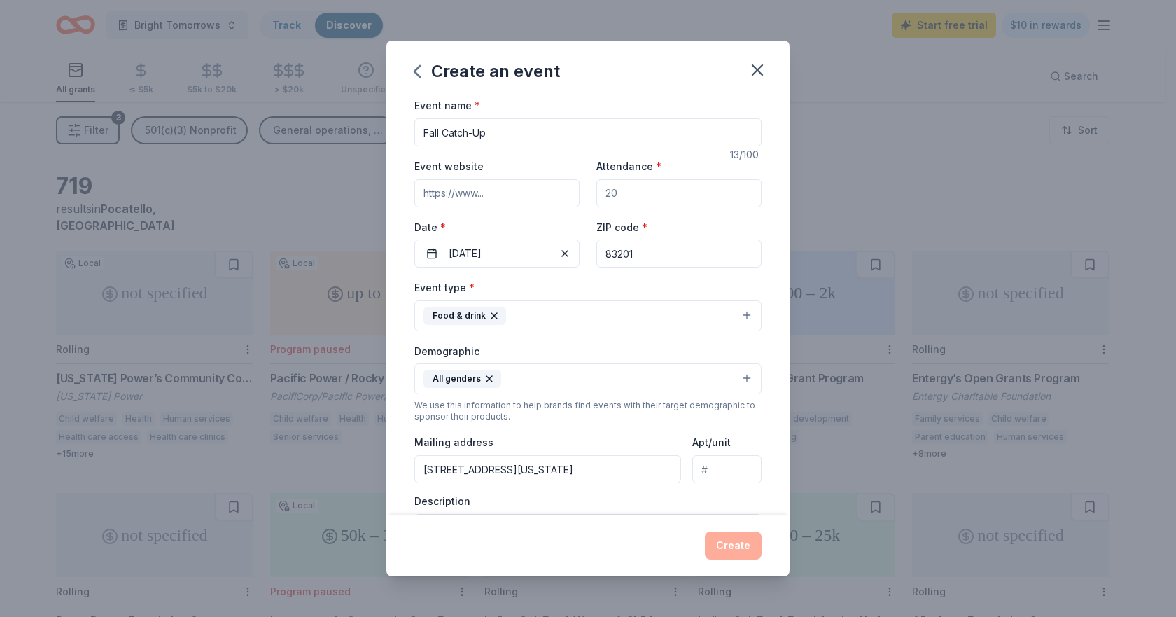
drag, startPoint x: 444, startPoint y: 185, endPoint x: 449, endPoint y: 197, distance: 13.5
click at [444, 188] on input "Event website" at bounding box center [496, 193] width 165 height 28
type input "[DOMAIN_NAME]"
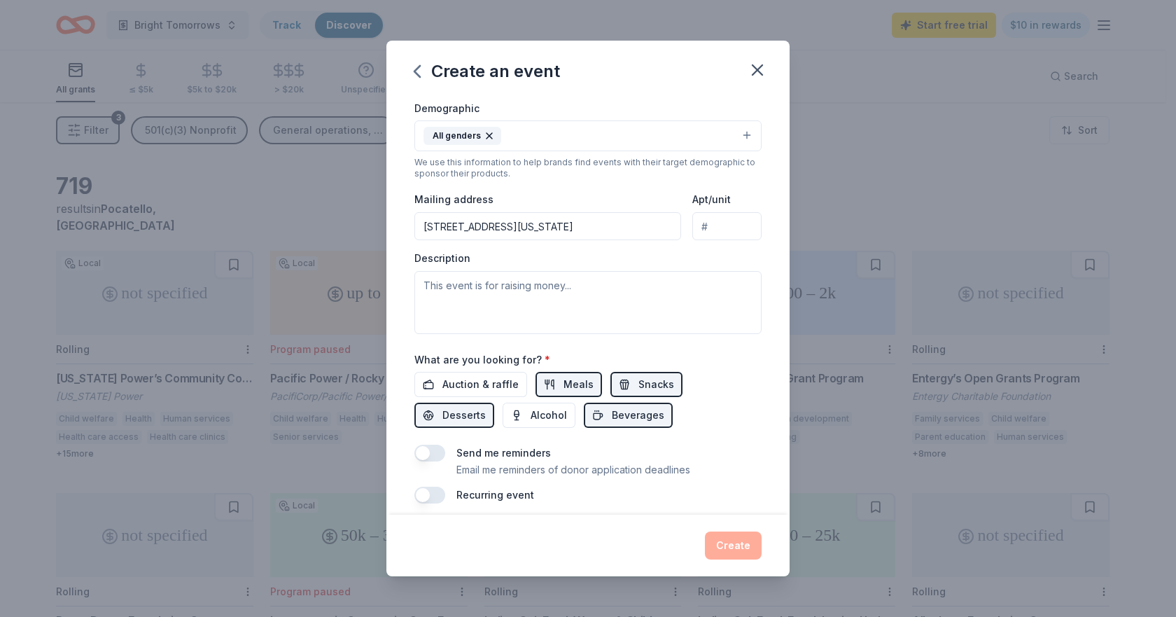
scroll to position [254, 0]
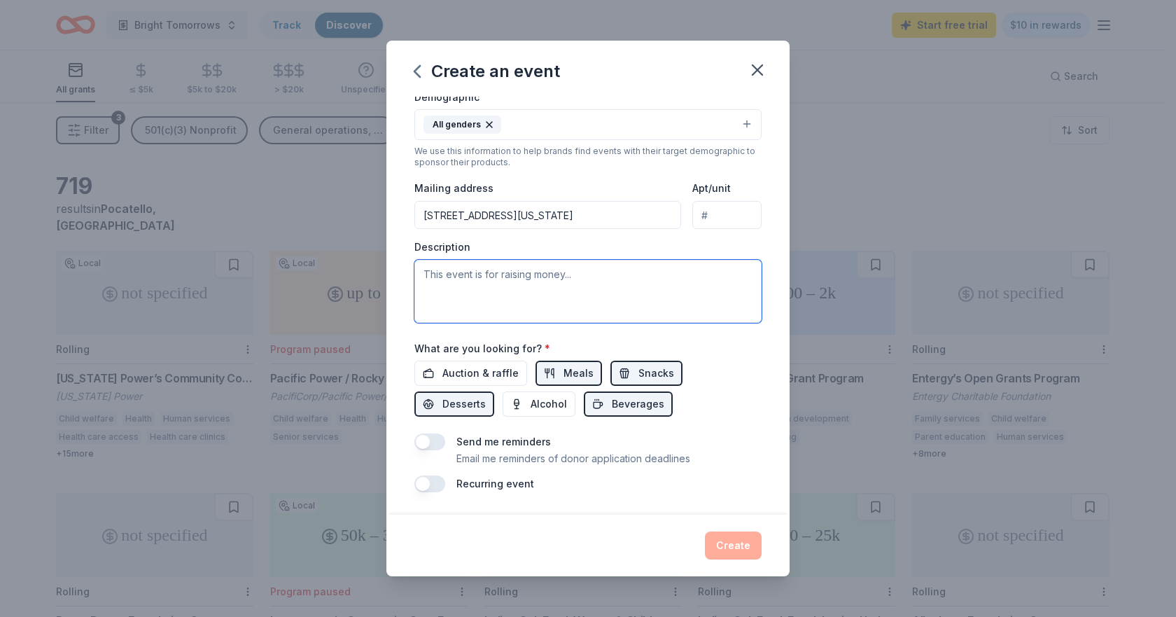
click at [477, 290] on textarea at bounding box center [587, 291] width 347 height 63
drag, startPoint x: 741, startPoint y: 549, endPoint x: 735, endPoint y: 540, distance: 11.1
click at [741, 547] on div "Create" at bounding box center [587, 545] width 347 height 28
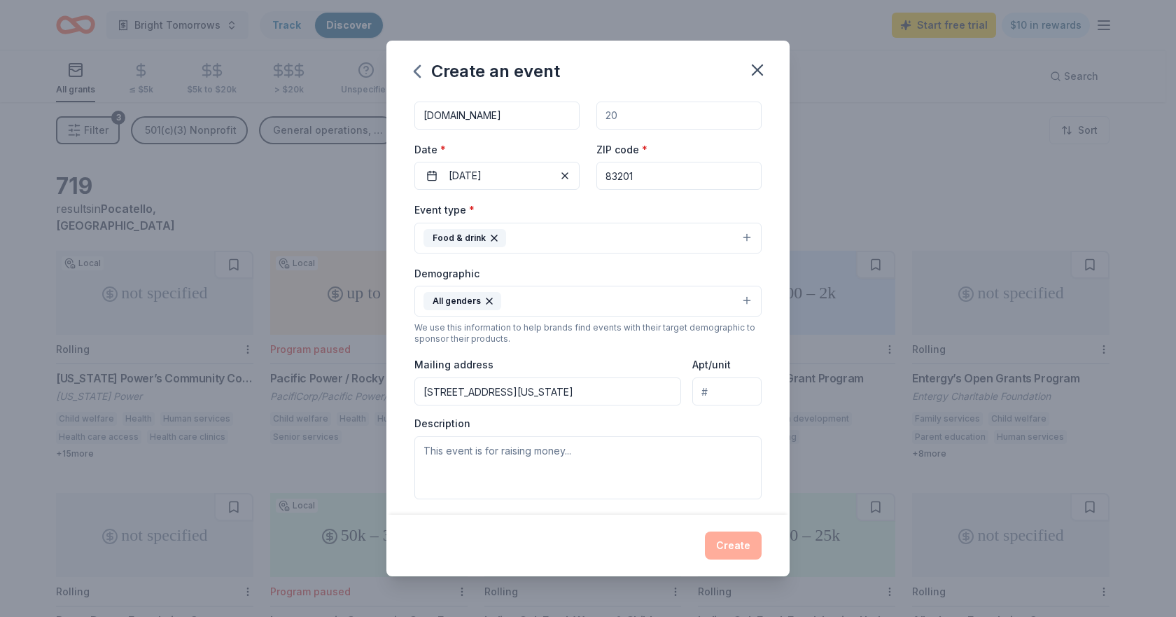
scroll to position [0, 0]
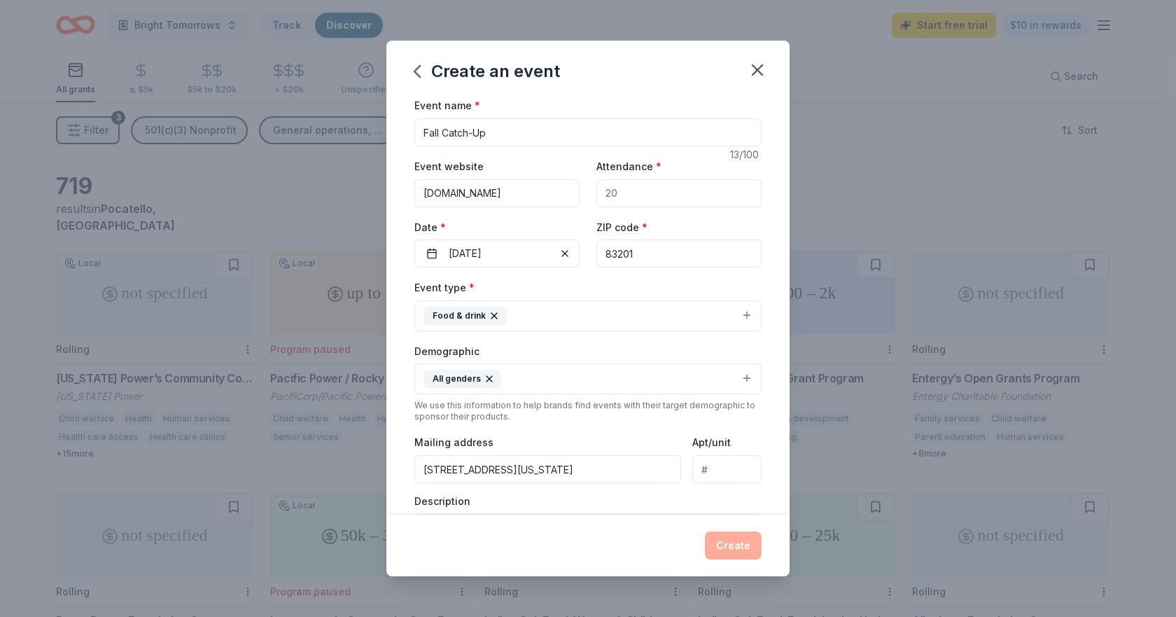
click at [540, 125] on input "Fall Catch-Up" at bounding box center [587, 132] width 347 height 28
drag, startPoint x: 678, startPoint y: 192, endPoint x: 580, endPoint y: 192, distance: 98.0
click at [580, 192] on div "Event website [DOMAIN_NAME] Attendance * Date * [DATE] ZIP code * 83201" at bounding box center [587, 212] width 347 height 110
drag, startPoint x: 641, startPoint y: 194, endPoint x: 587, endPoint y: 195, distance: 54.6
click at [587, 195] on div "Event website [DOMAIN_NAME] Attendance * Date * [DATE] ZIP code * 83201" at bounding box center [587, 212] width 347 height 110
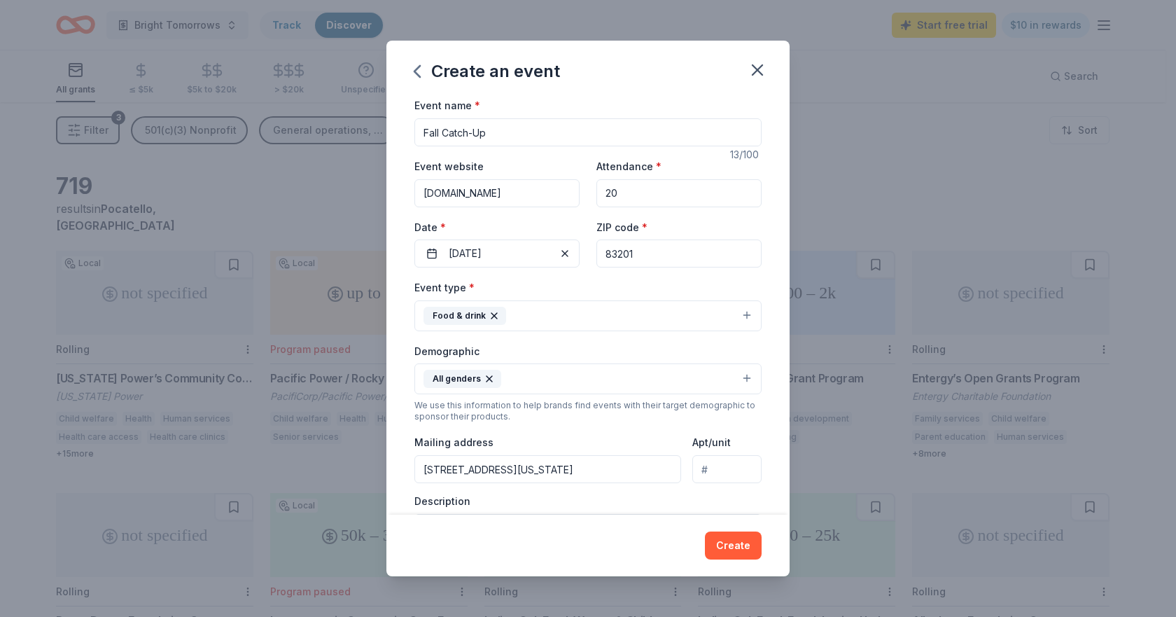
drag, startPoint x: 645, startPoint y: 198, endPoint x: 491, endPoint y: 197, distance: 154.7
click at [512, 196] on div "Event website [DOMAIN_NAME] Attendance * 20 Date * [DATE] ZIP code * 83201" at bounding box center [587, 212] width 347 height 110
type input "20"
drag, startPoint x: 507, startPoint y: 136, endPoint x: 444, endPoint y: 136, distance: 63.7
click at [444, 136] on input "Fall Catch-Up" at bounding box center [587, 132] width 347 height 28
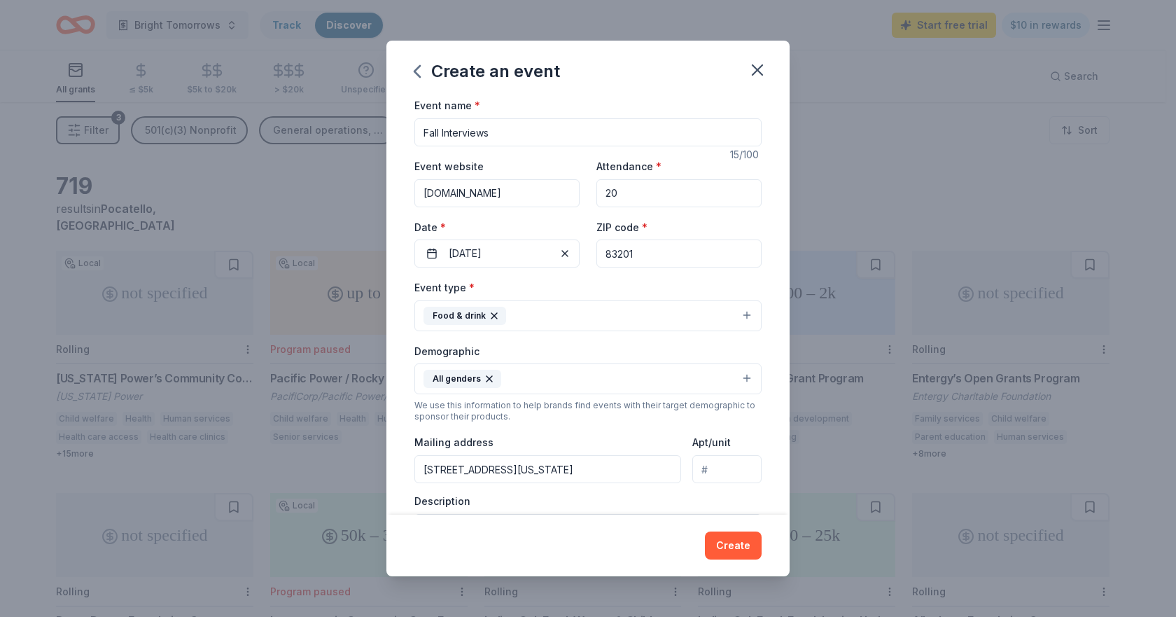
type input "Fall Interviews"
drag, startPoint x: 646, startPoint y: 195, endPoint x: 528, endPoint y: 198, distance: 117.7
click at [539, 197] on div "Event website [DOMAIN_NAME] Attendance * 20 Date * [DATE] ZIP code * 83201" at bounding box center [587, 212] width 347 height 110
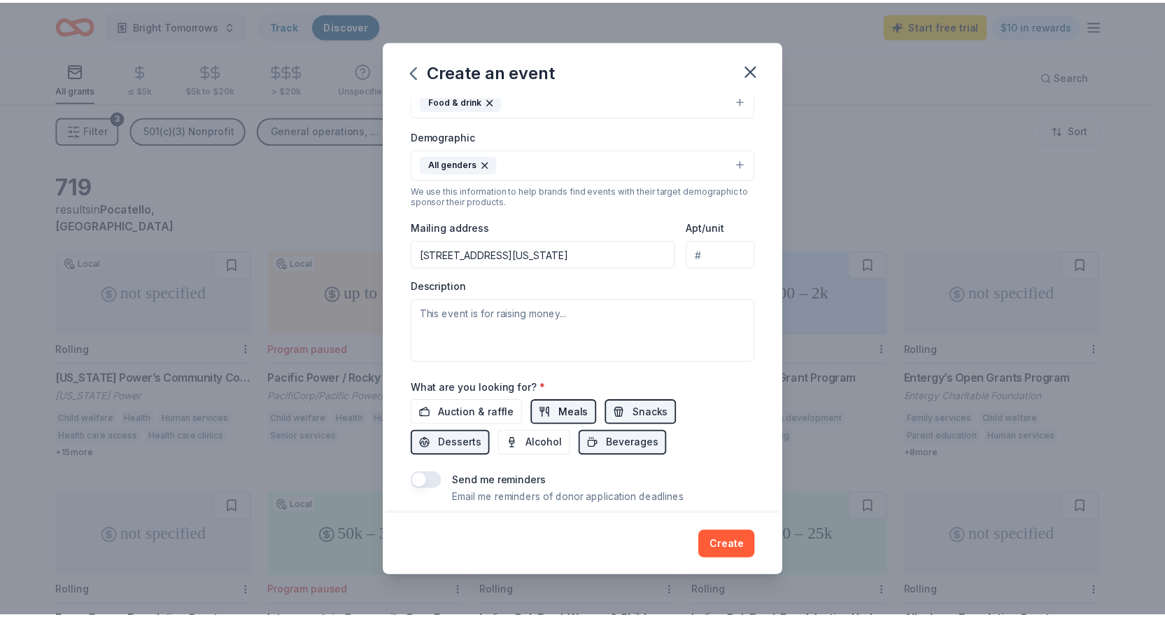
scroll to position [254, 0]
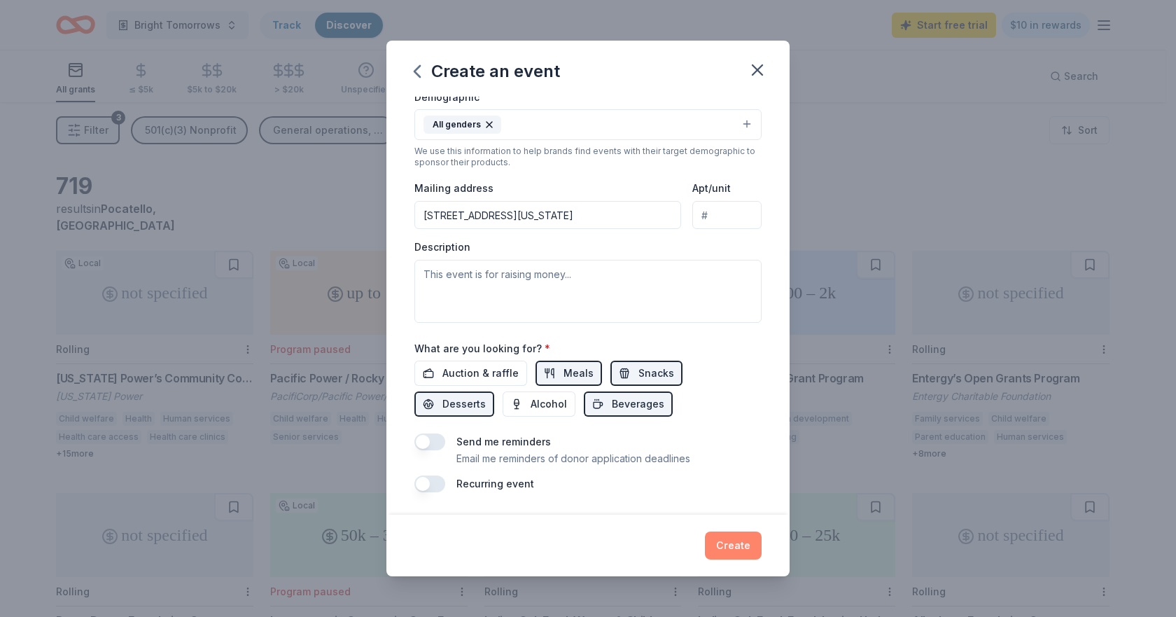
type input "50"
click at [736, 545] on button "Create" at bounding box center [733, 545] width 57 height 28
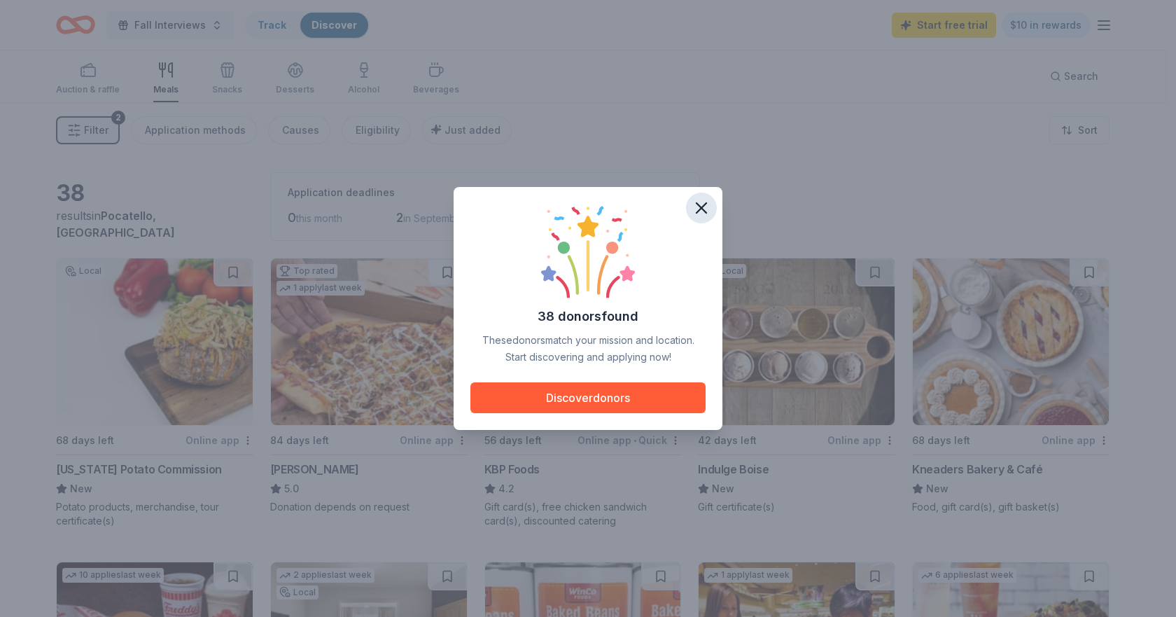
click at [701, 206] on icon "button" at bounding box center [702, 208] width 20 height 20
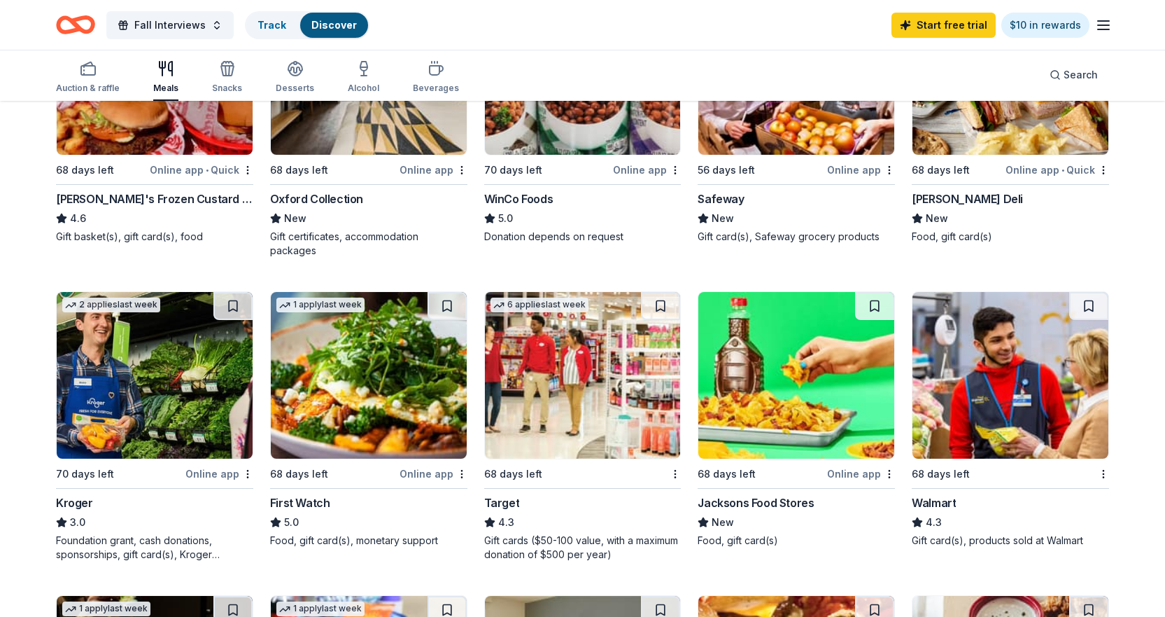
scroll to position [350, 0]
